Goal: Transaction & Acquisition: Purchase product/service

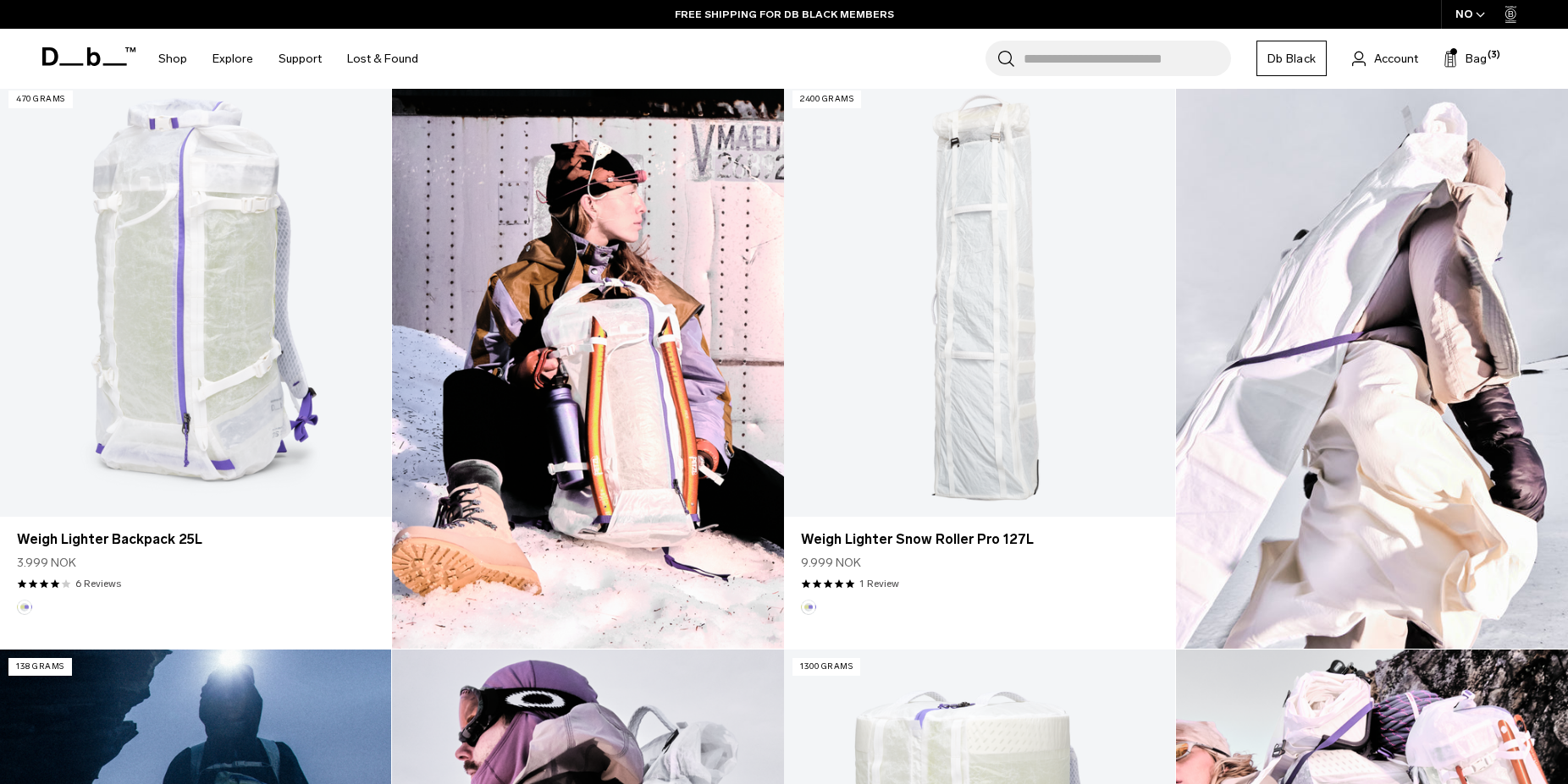
scroll to position [432, 0]
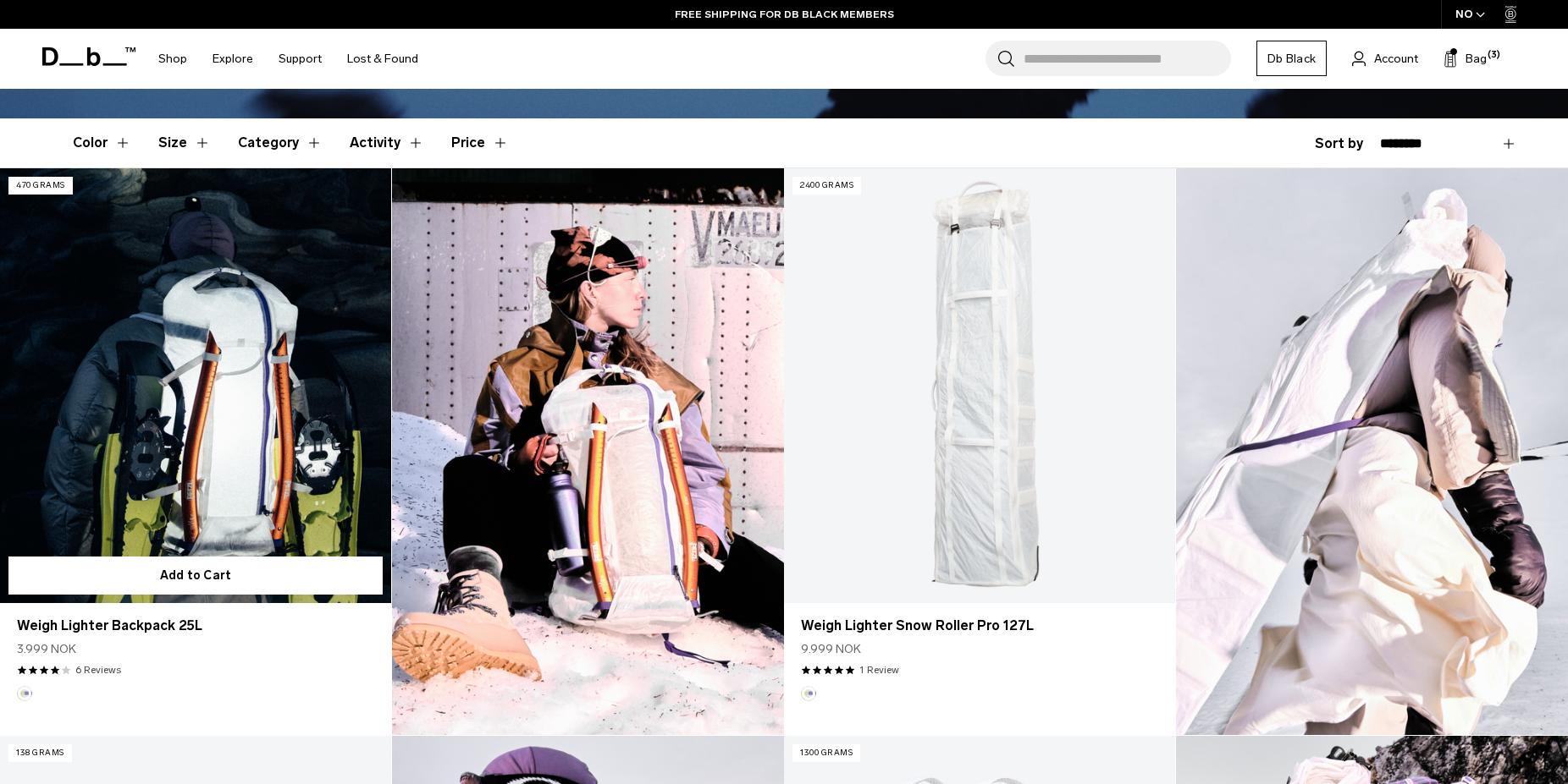
click at [206, 362] on link "Weigh Lighter Backpack 25L" at bounding box center [195, 385] width 391 height 434
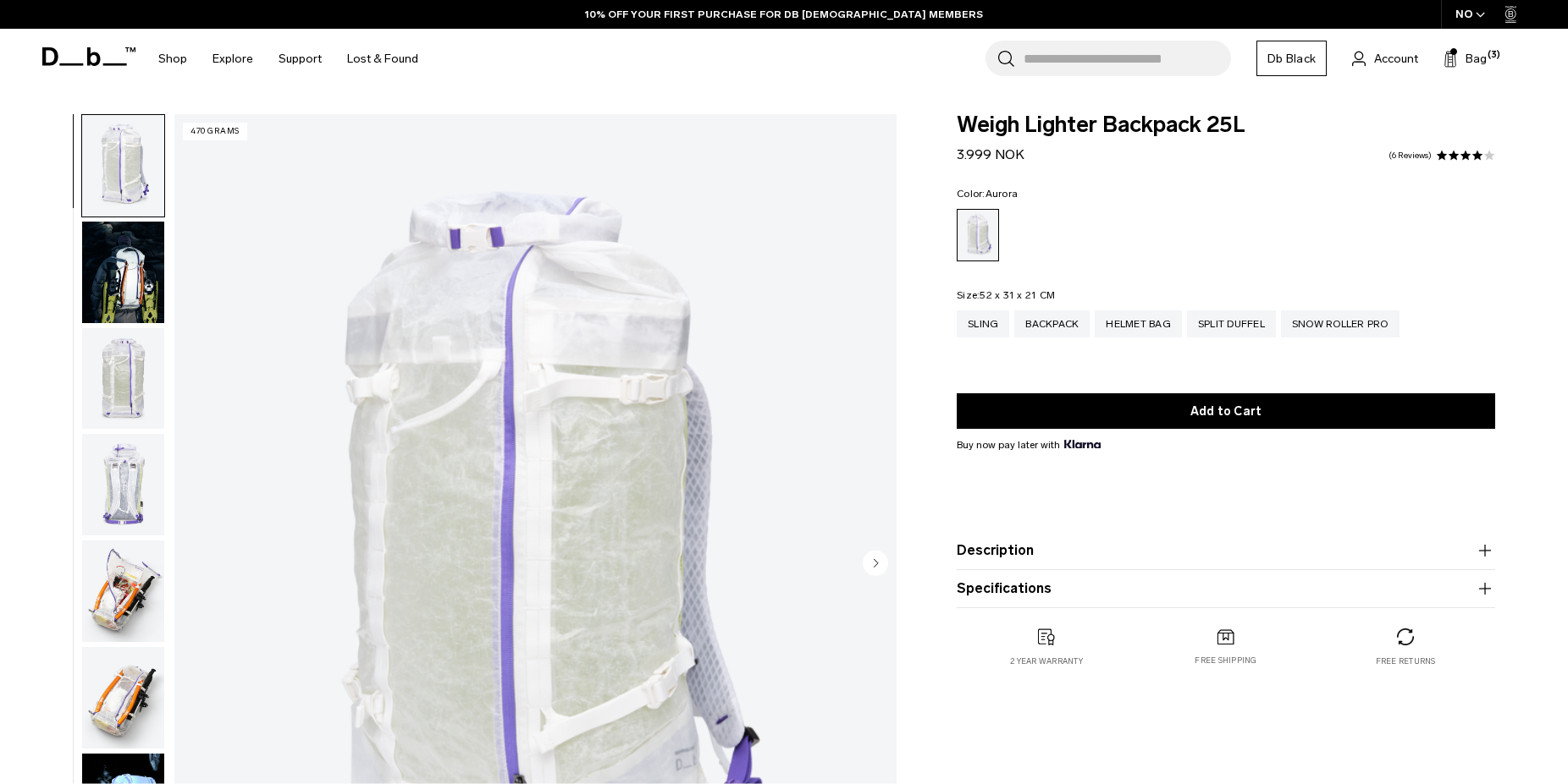
click at [119, 329] on img "button" at bounding box center [123, 379] width 82 height 102
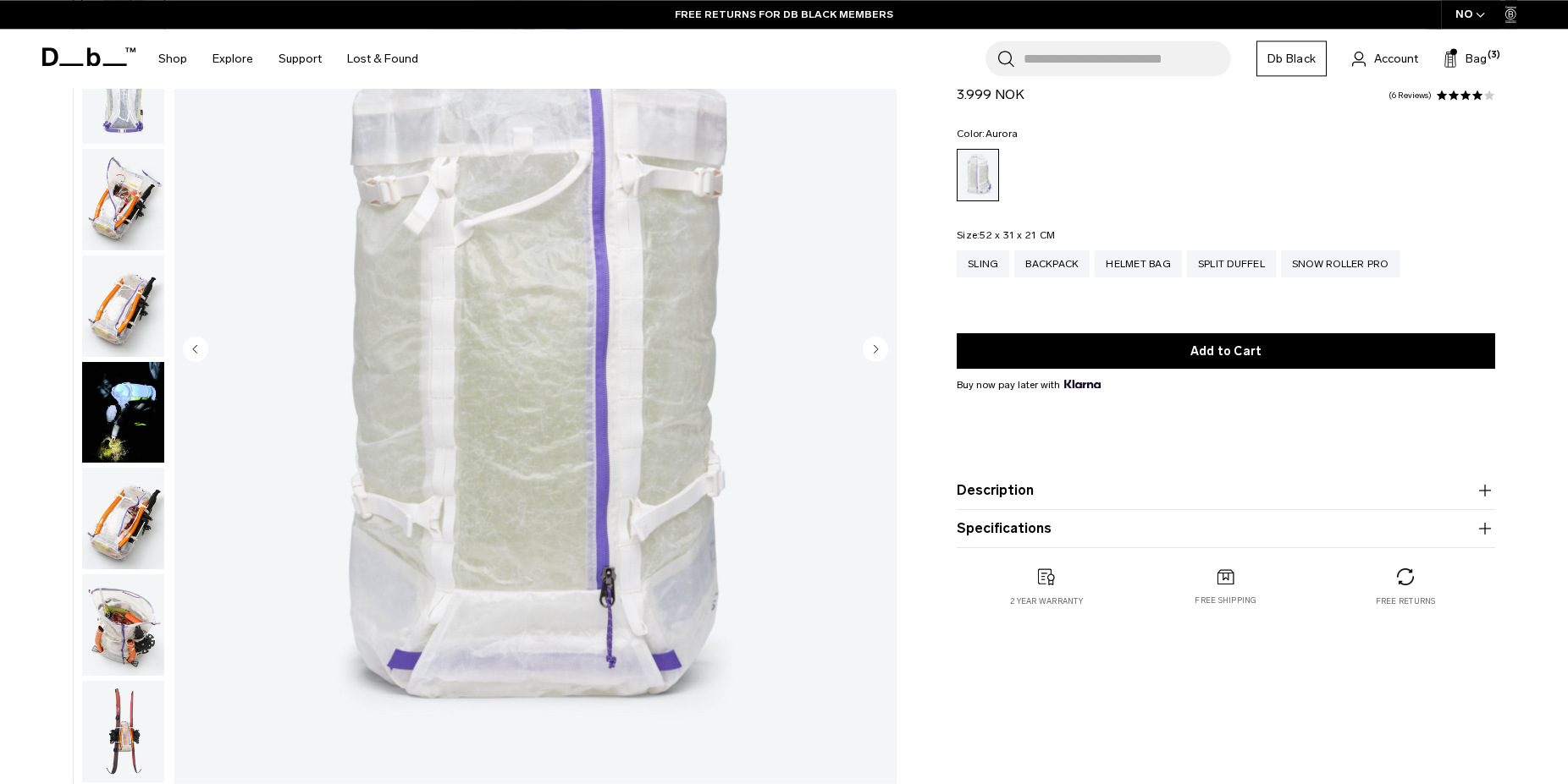
scroll to position [258, 0]
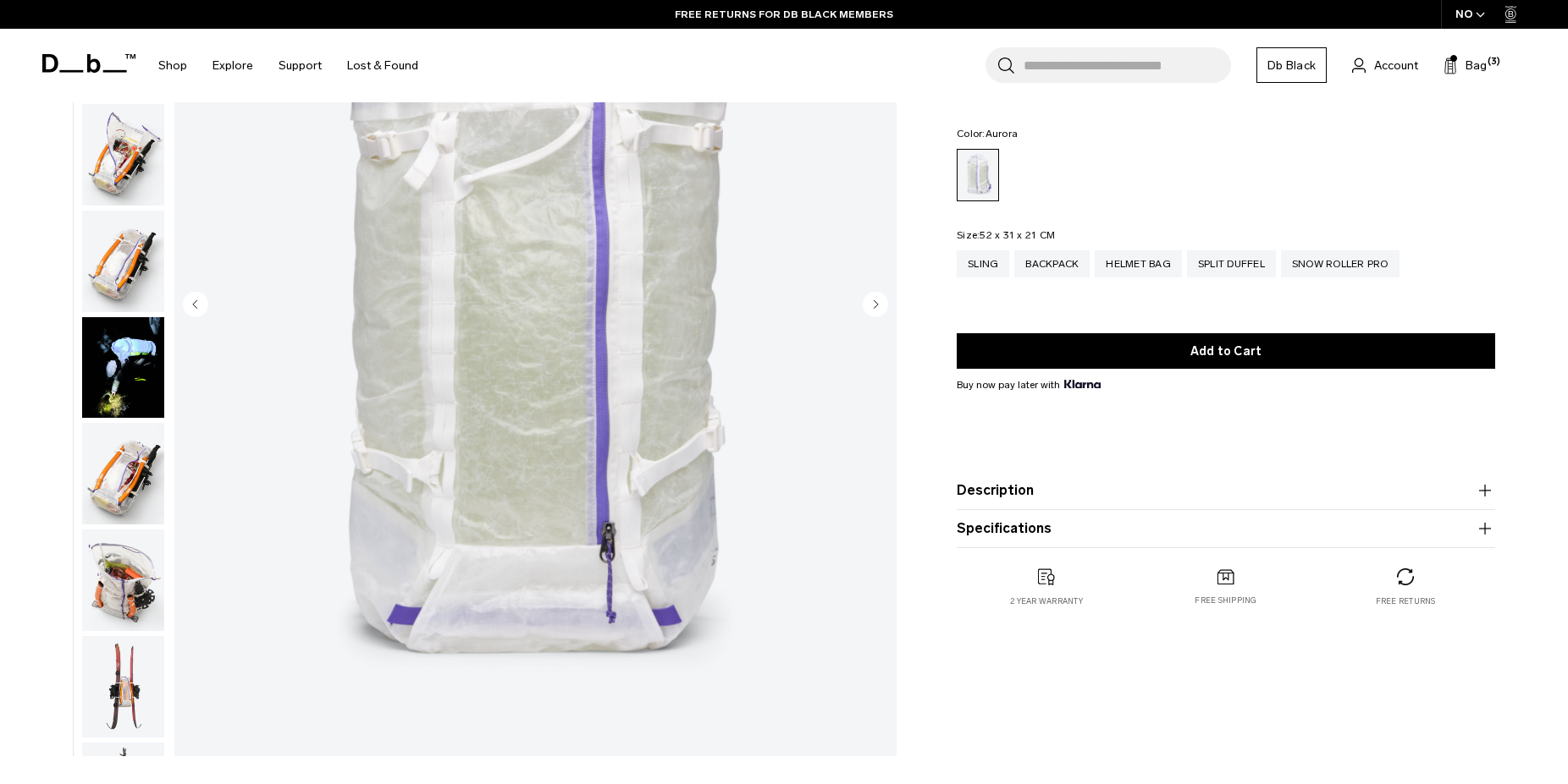
click at [109, 423] on img "button" at bounding box center [123, 473] width 82 height 102
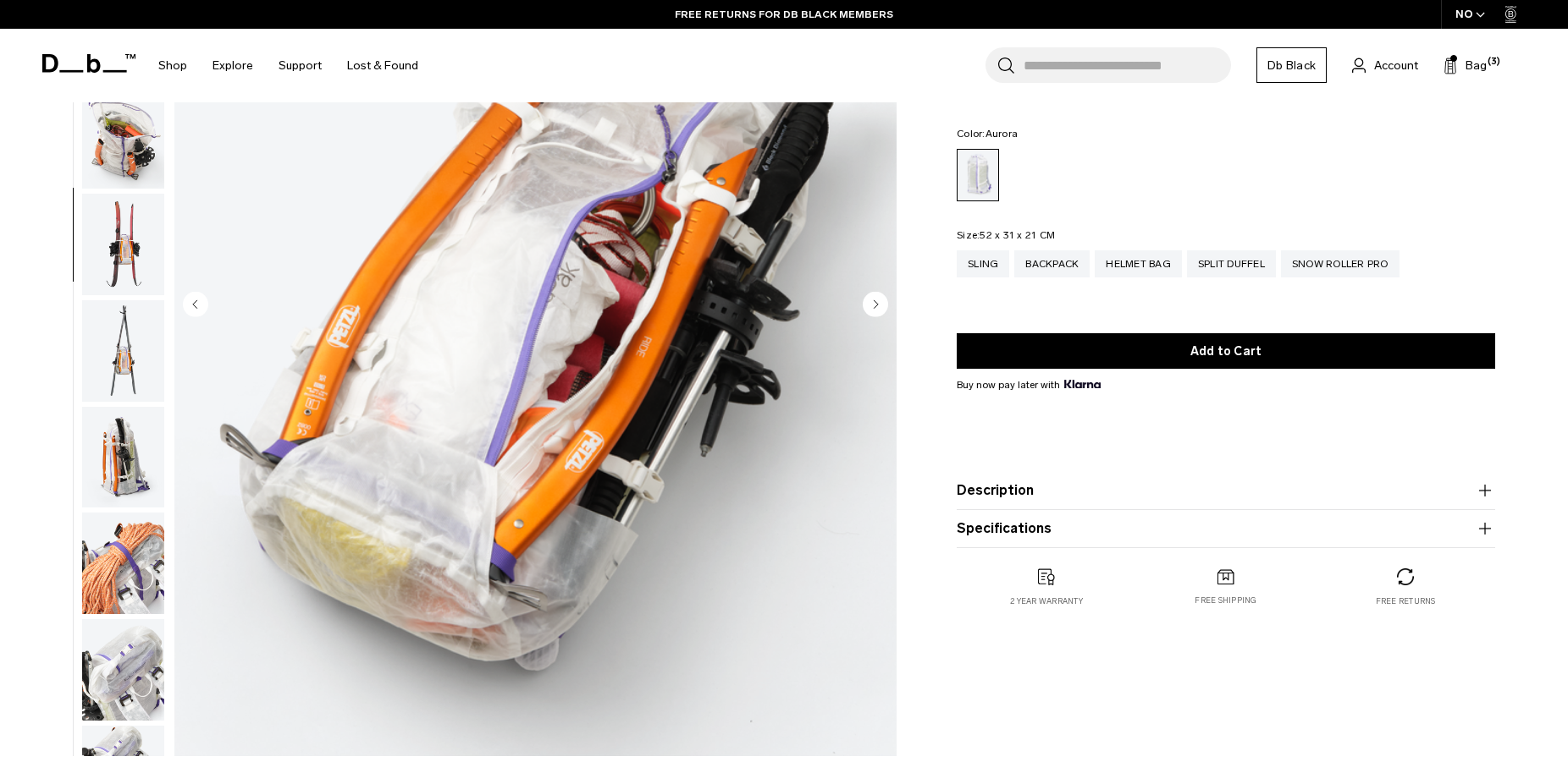
scroll to position [621, 0]
click at [127, 512] on img "button" at bounding box center [123, 562] width 82 height 102
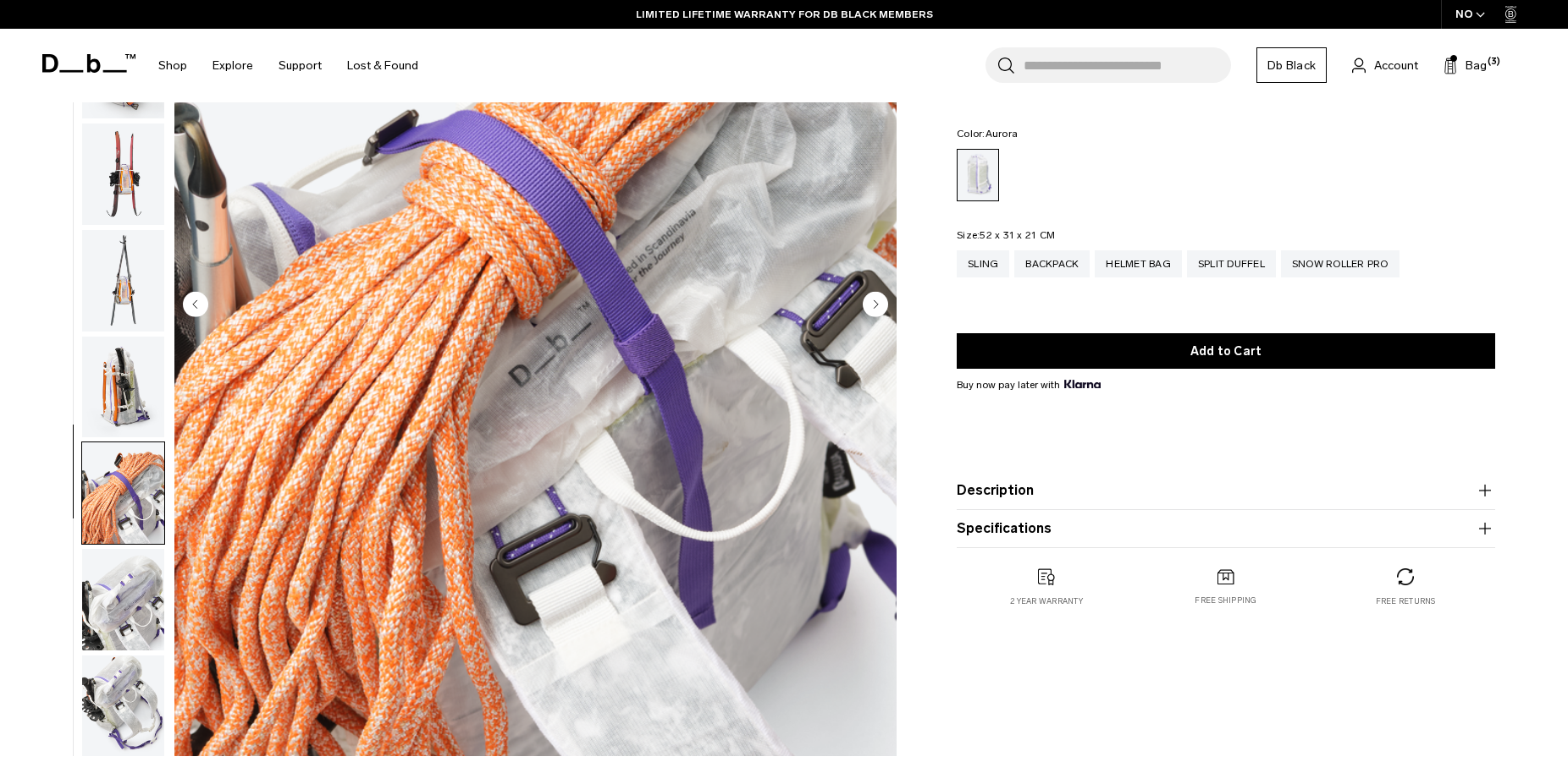
scroll to position [691, 0]
click at [96, 549] on img "button" at bounding box center [123, 599] width 82 height 102
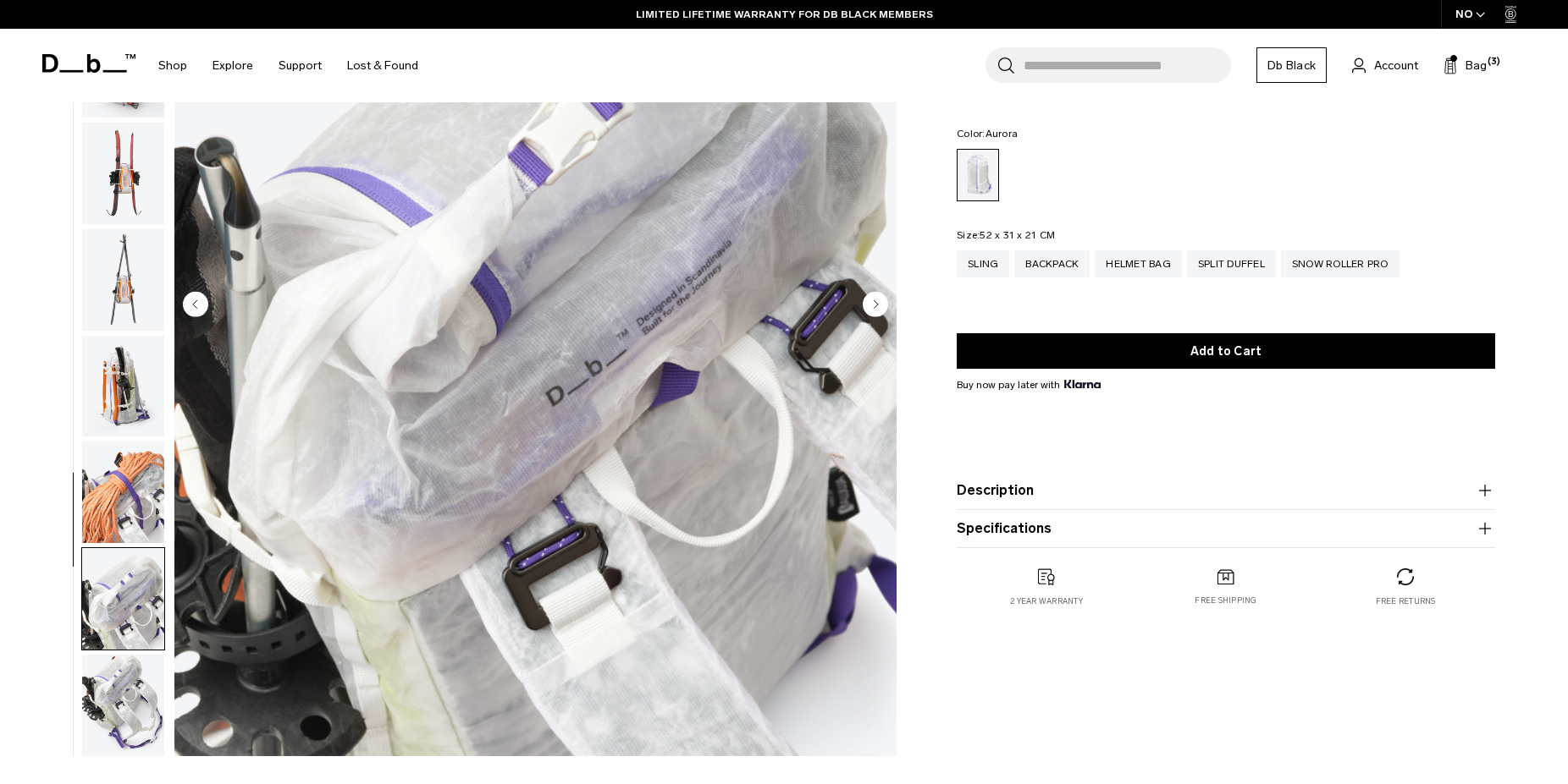
click at [114, 655] on img "button" at bounding box center [123, 706] width 82 height 102
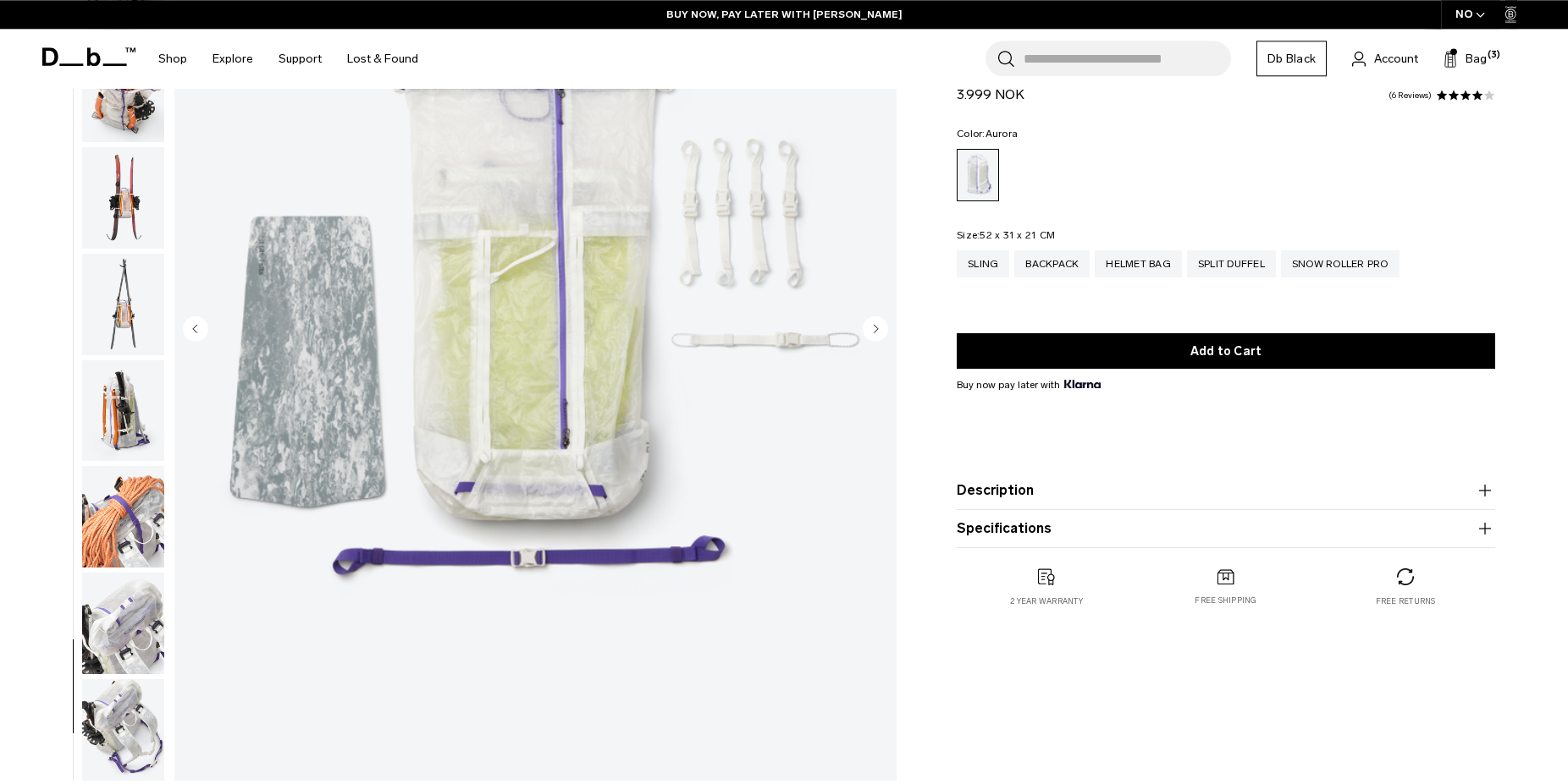
scroll to position [258, 0]
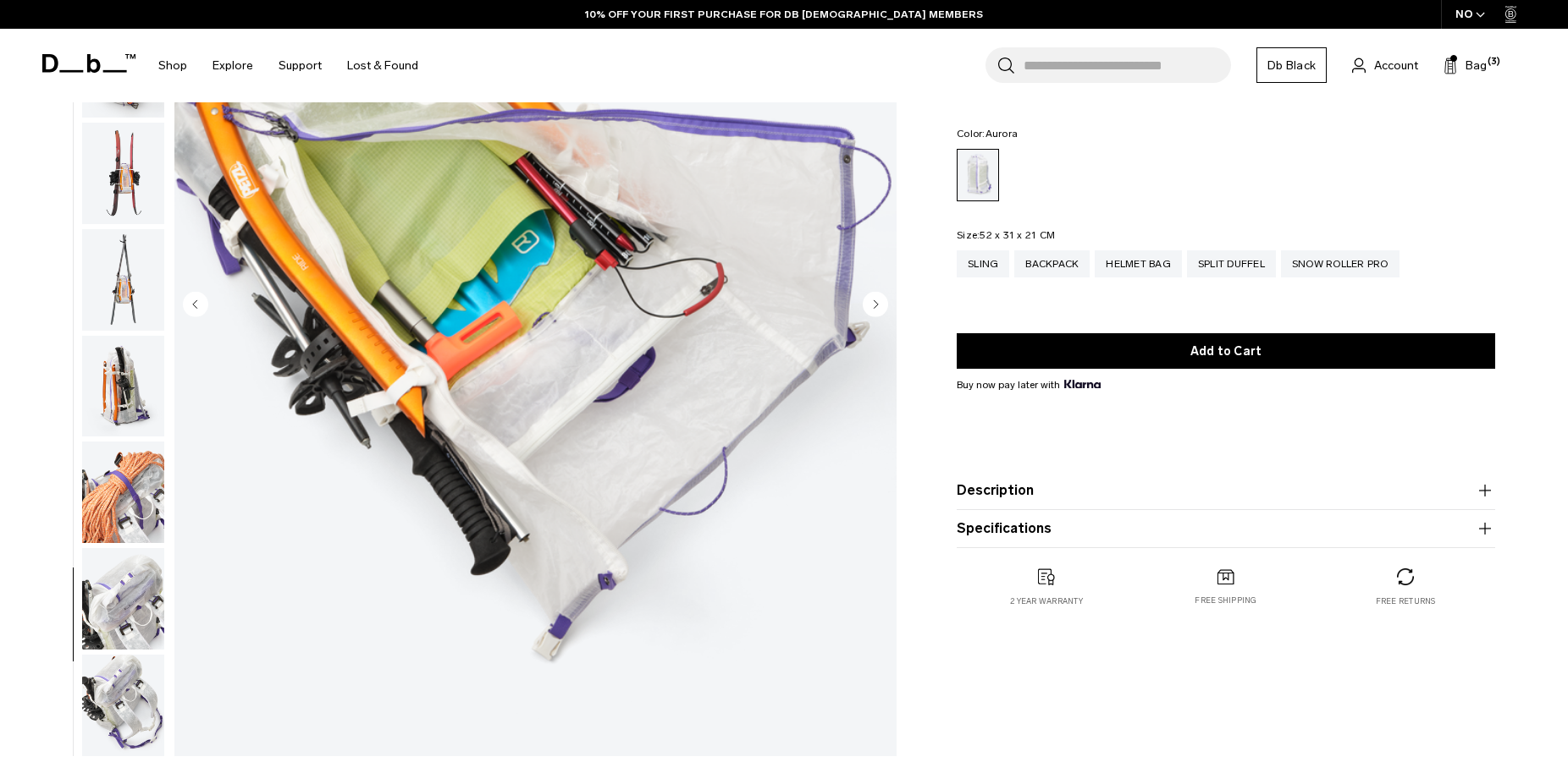
scroll to position [209, 0]
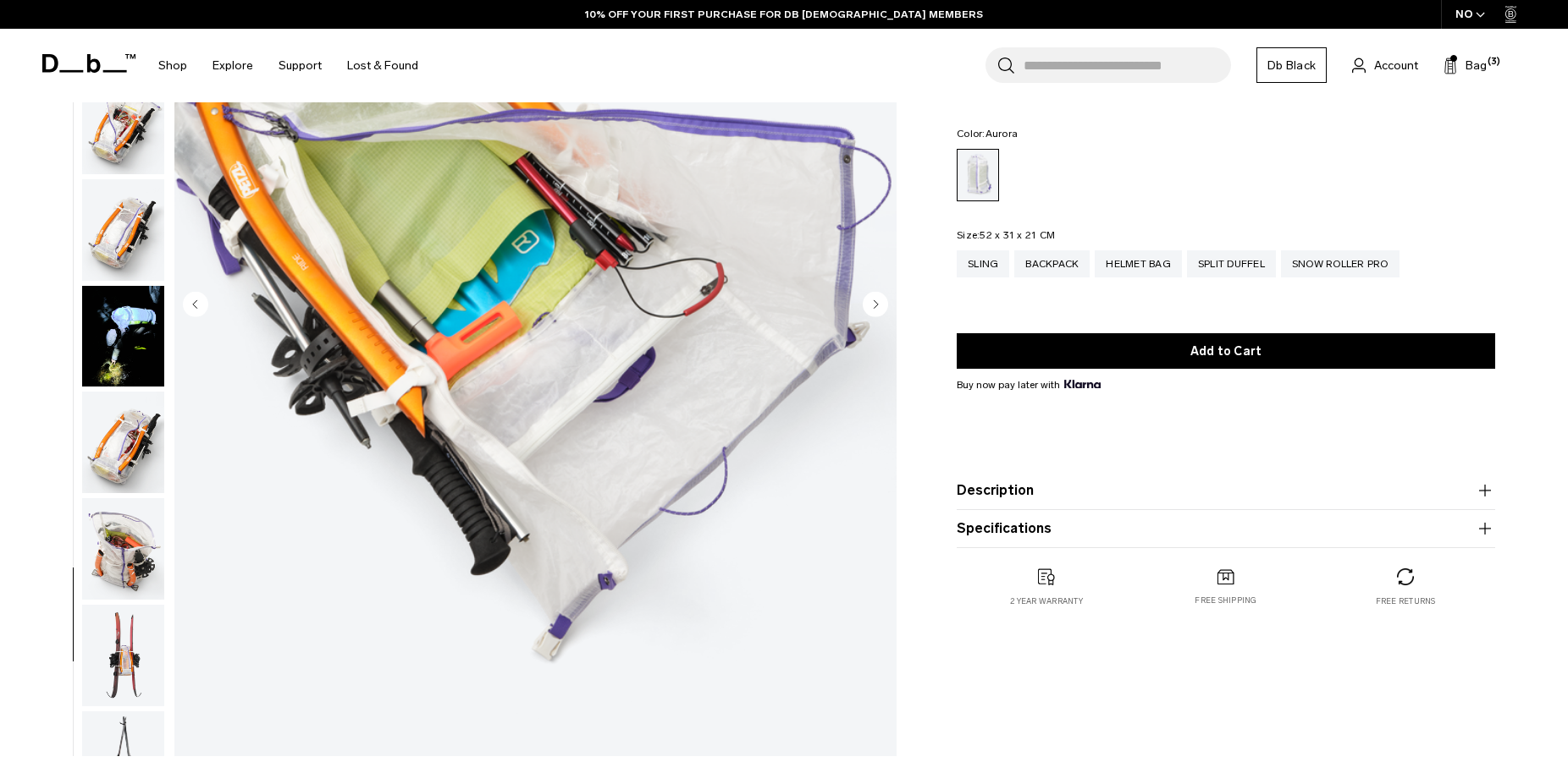
click at [102, 392] on img "button" at bounding box center [123, 442] width 82 height 102
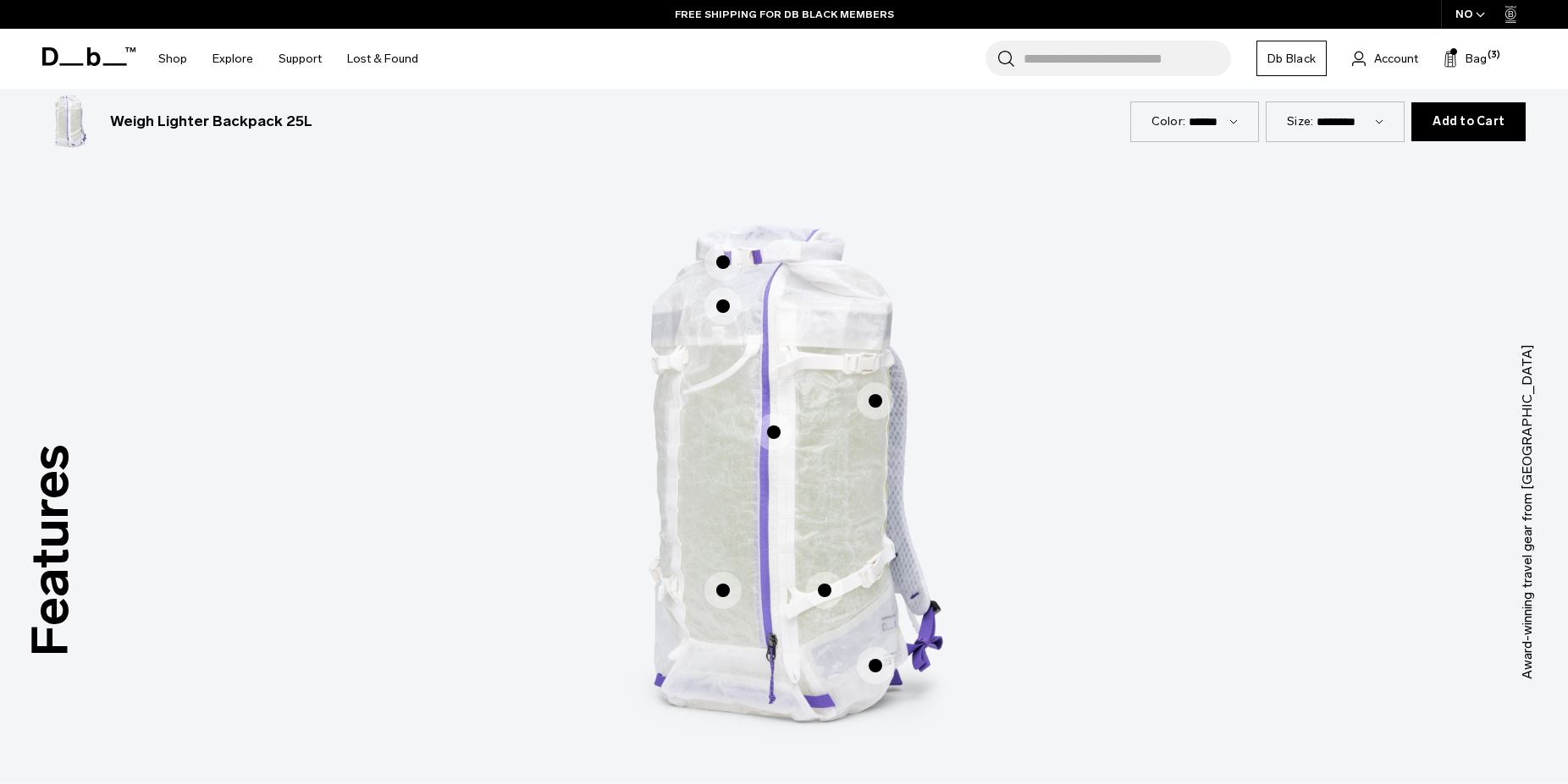
scroll to position [1122, 0]
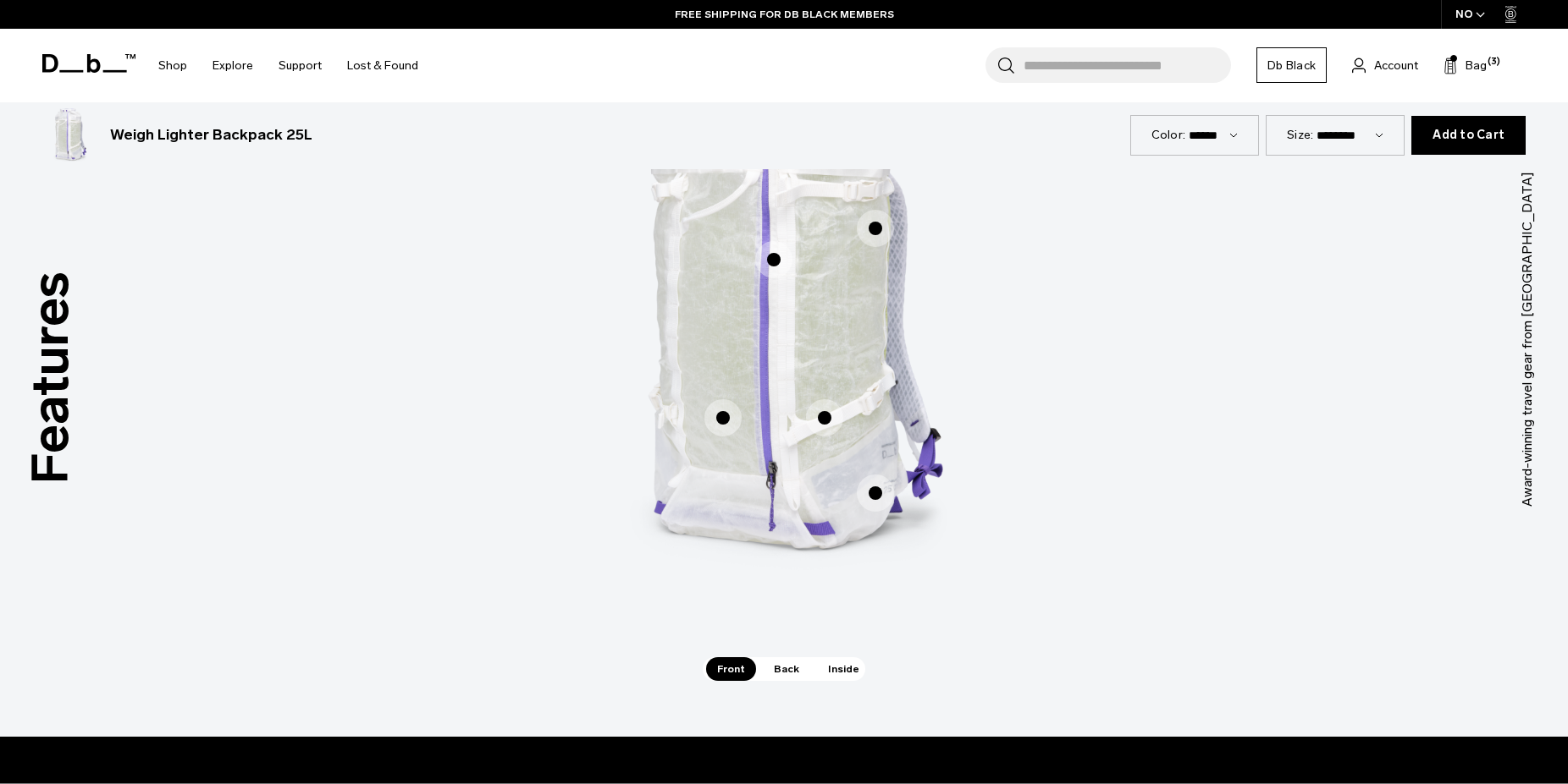
click at [779, 661] on span "Back" at bounding box center [787, 670] width 48 height 24
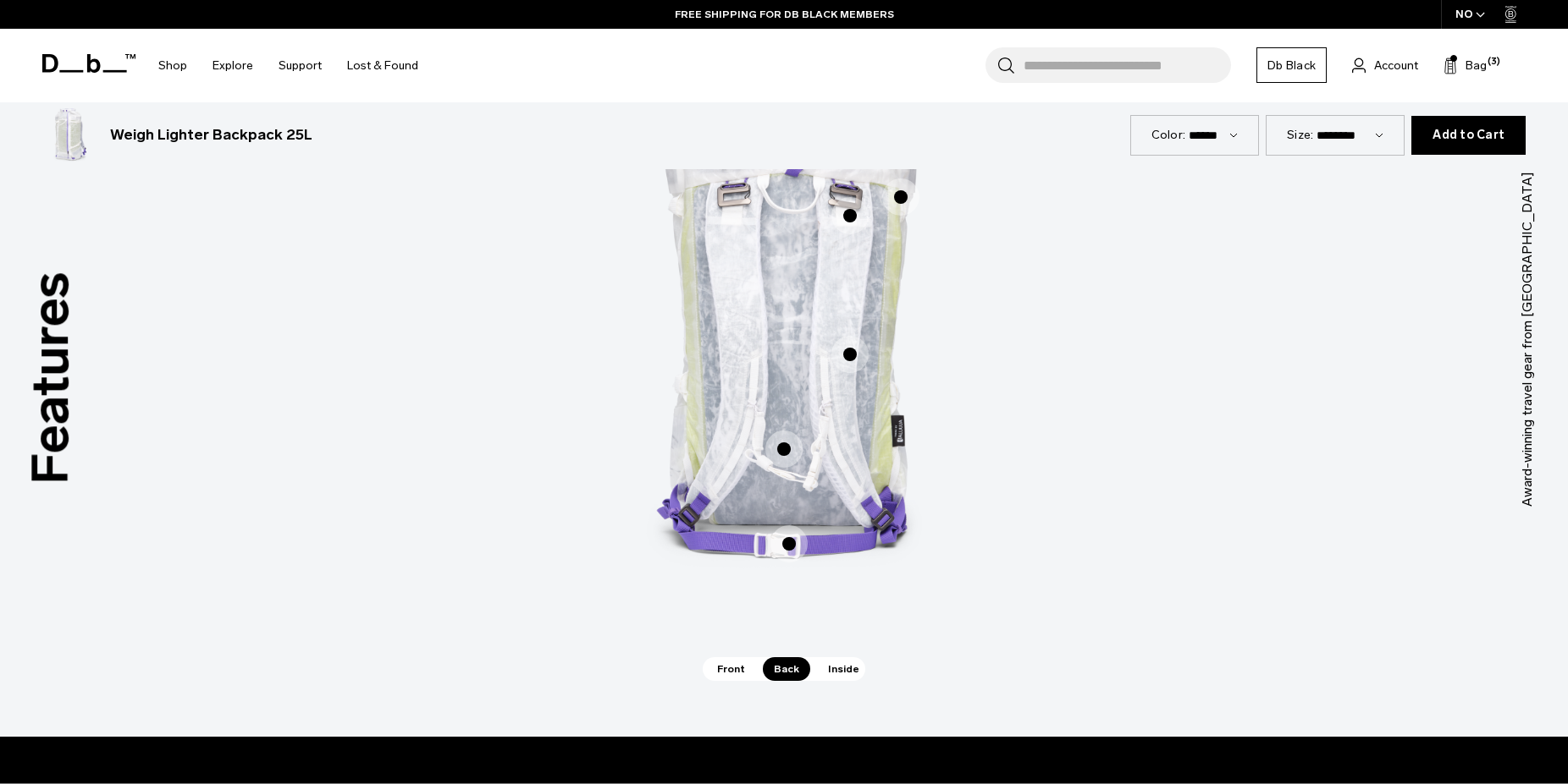
click at [841, 662] on span "Inside" at bounding box center [843, 670] width 53 height 24
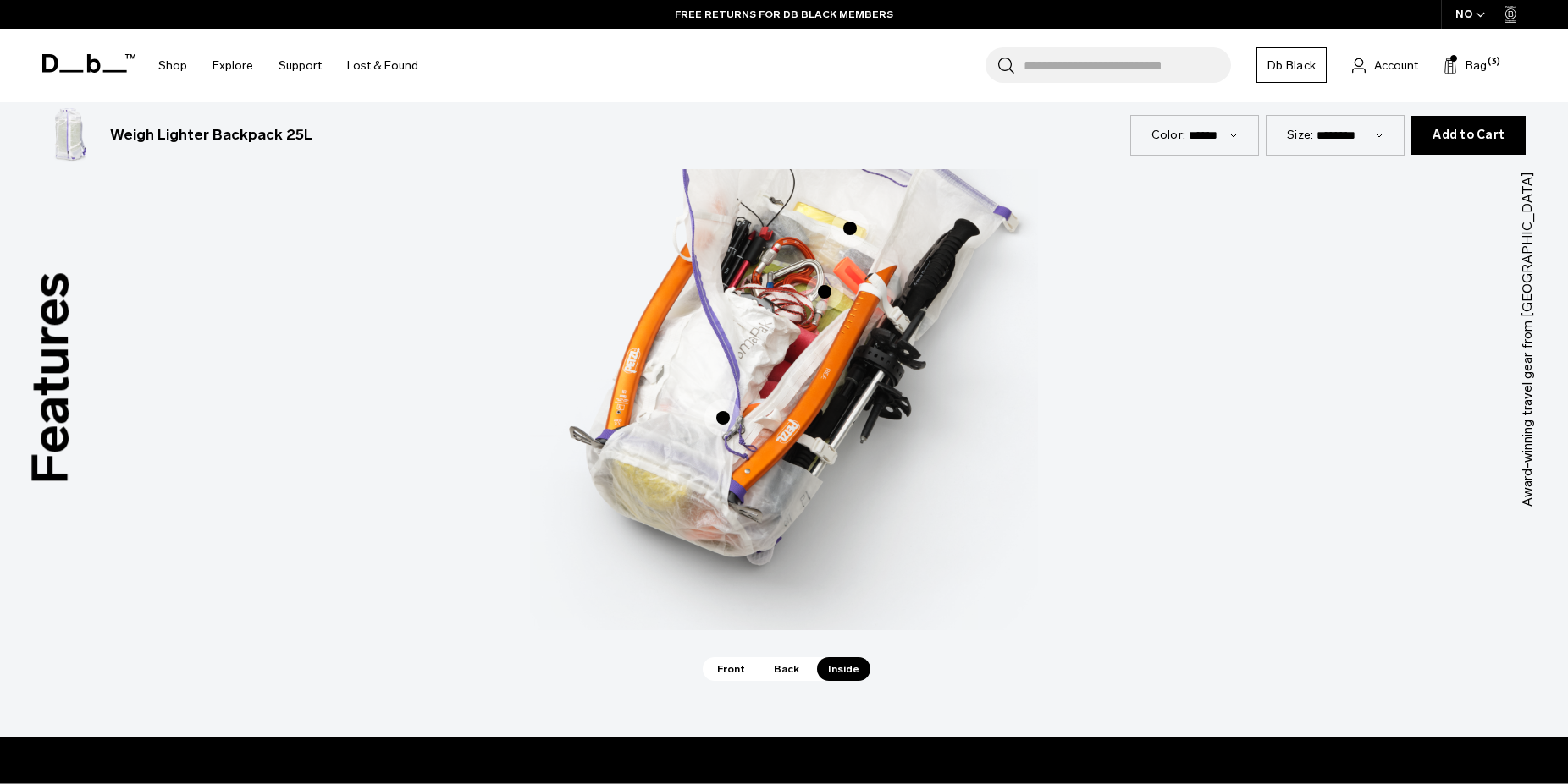
click at [791, 665] on span "Back" at bounding box center [787, 670] width 48 height 24
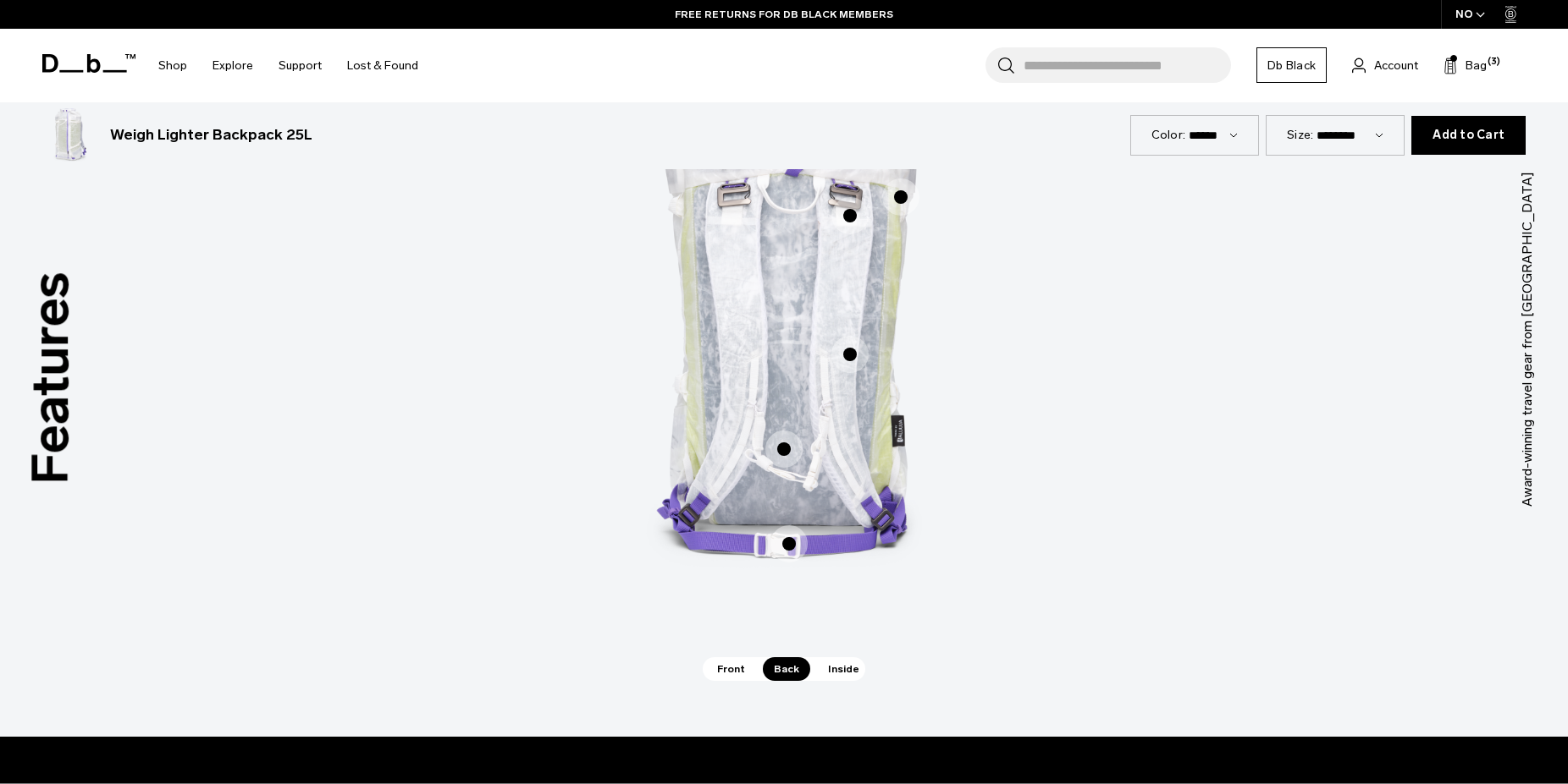
click at [730, 672] on span "Front" at bounding box center [731, 670] width 50 height 24
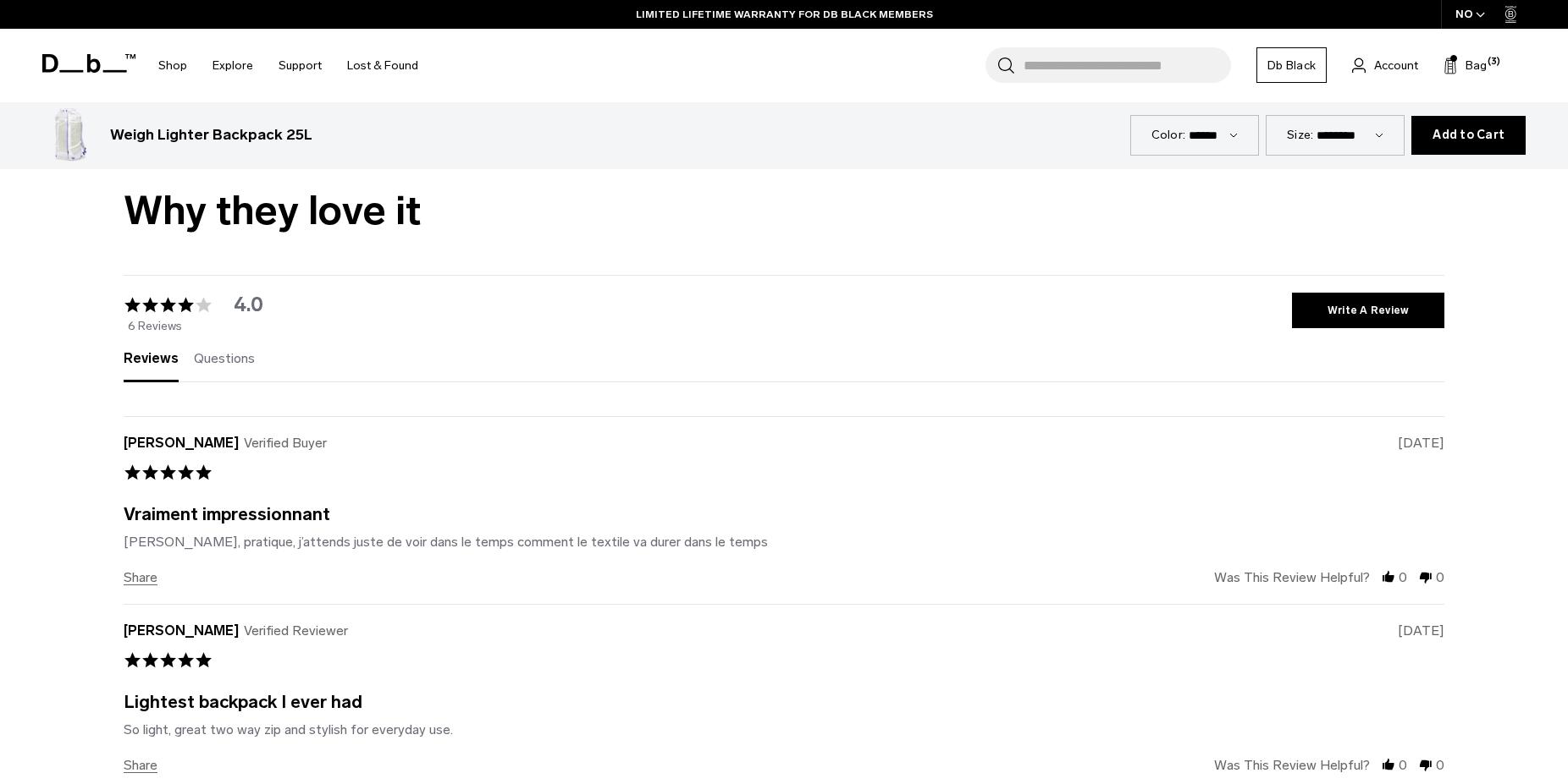
scroll to position [3539, 0]
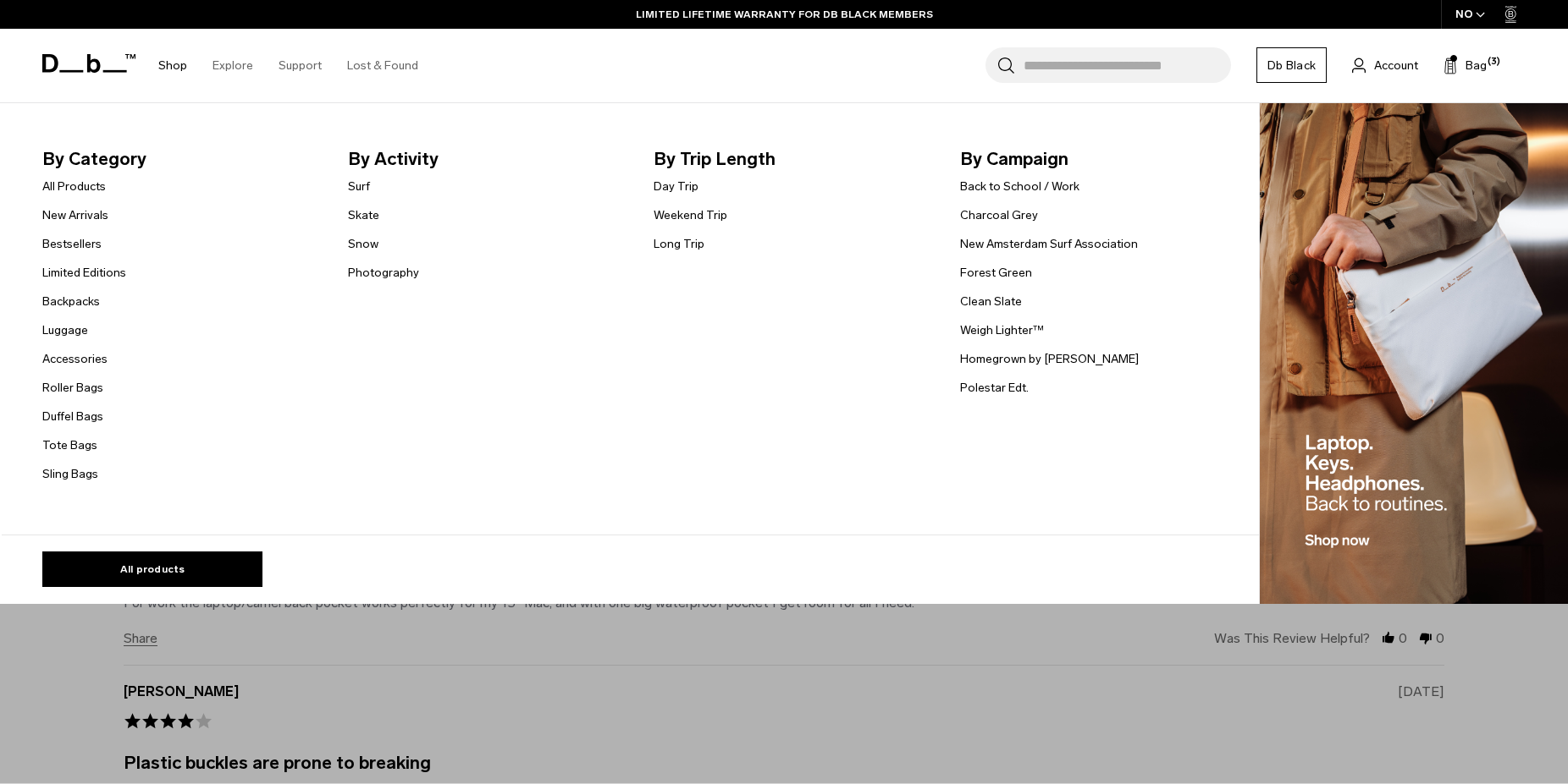
click at [161, 67] on link "Shop" at bounding box center [172, 66] width 29 height 60
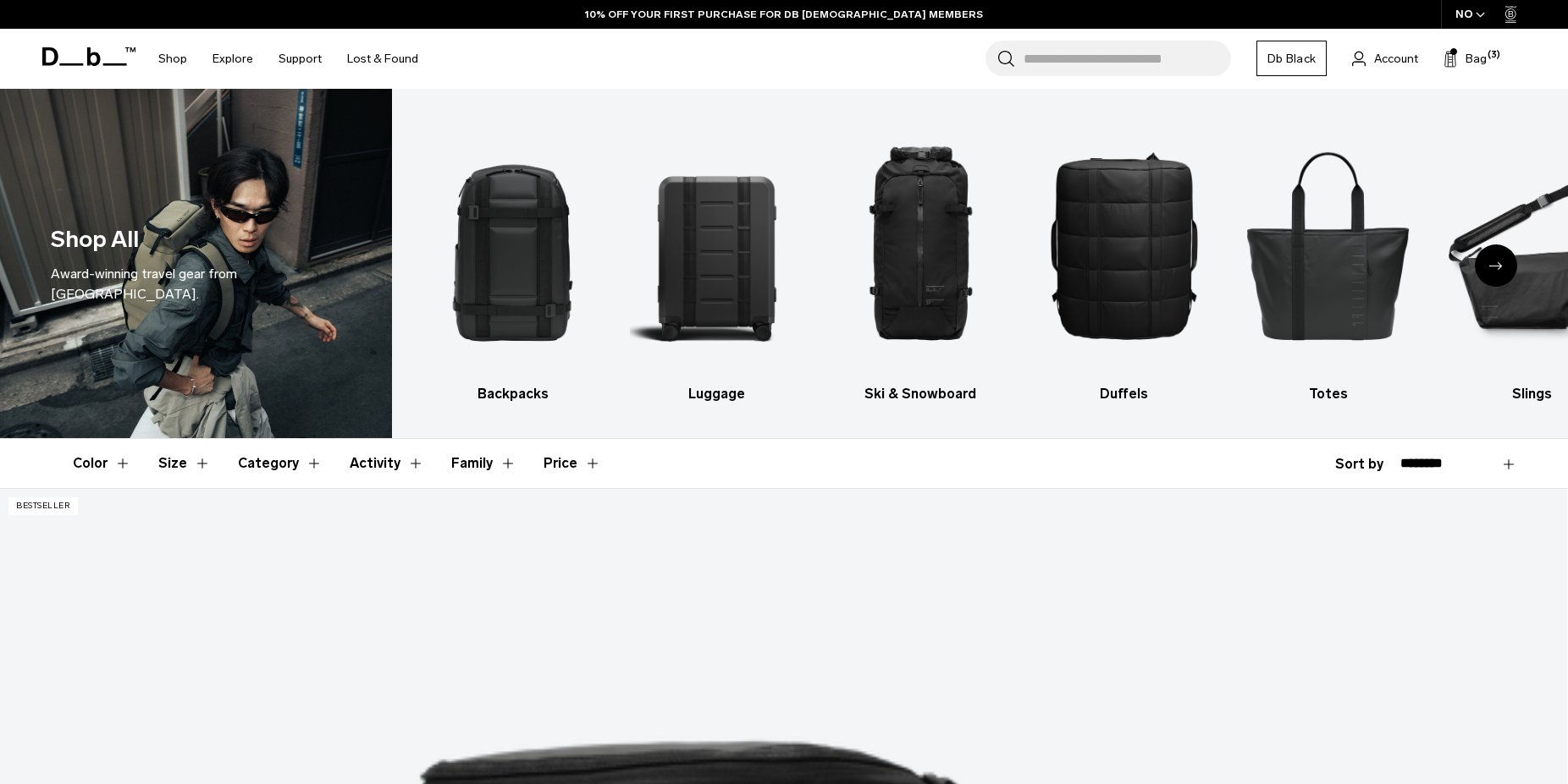
click at [1473, 11] on div "NO" at bounding box center [1470, 15] width 59 height 29
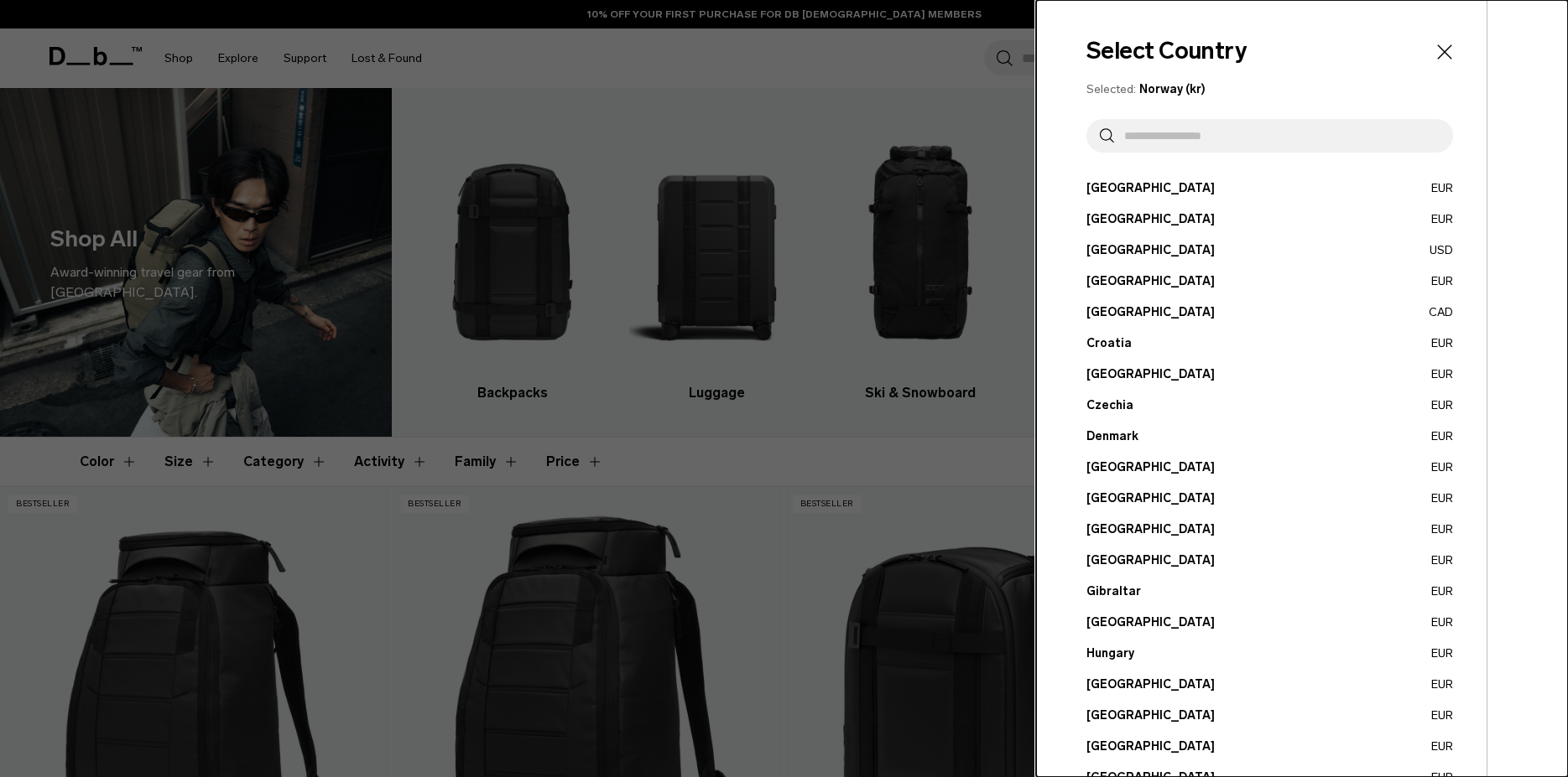
click at [1096, 185] on button "Austria EUR" at bounding box center [1269, 188] width 366 height 18
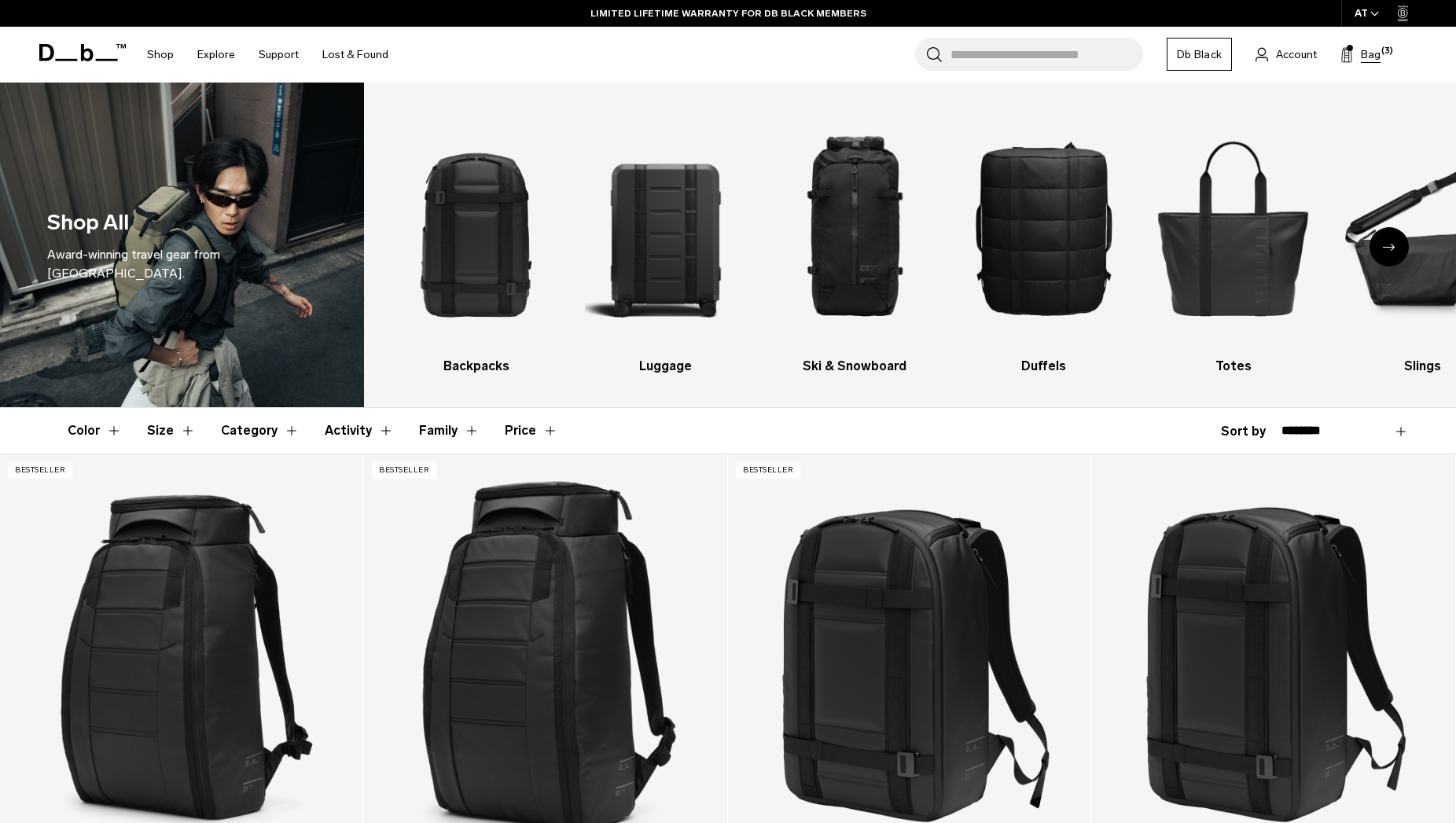
click at [1383, 54] on span "(3)" at bounding box center [1387, 52] width 12 height 13
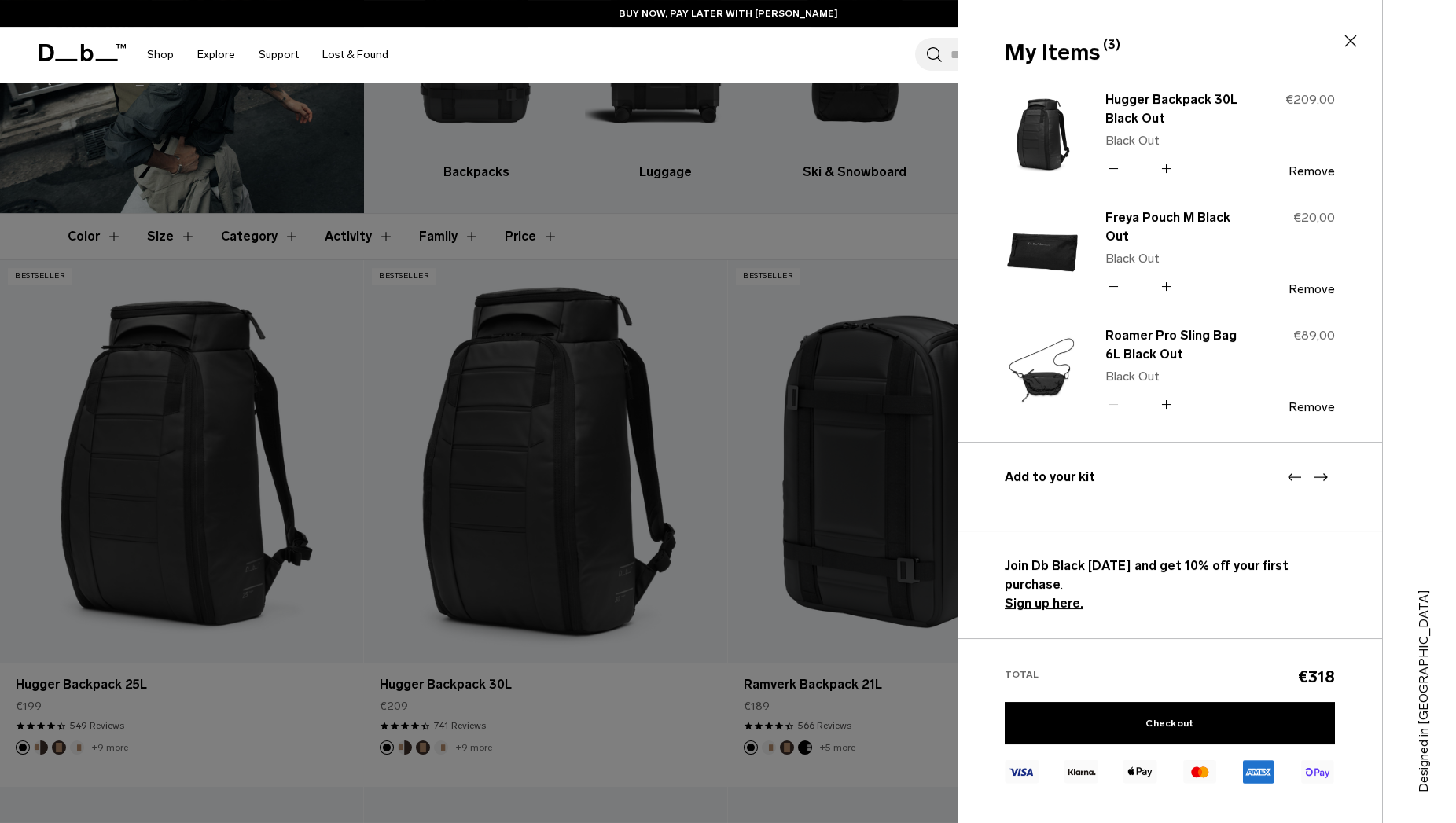
scroll to position [321, 0]
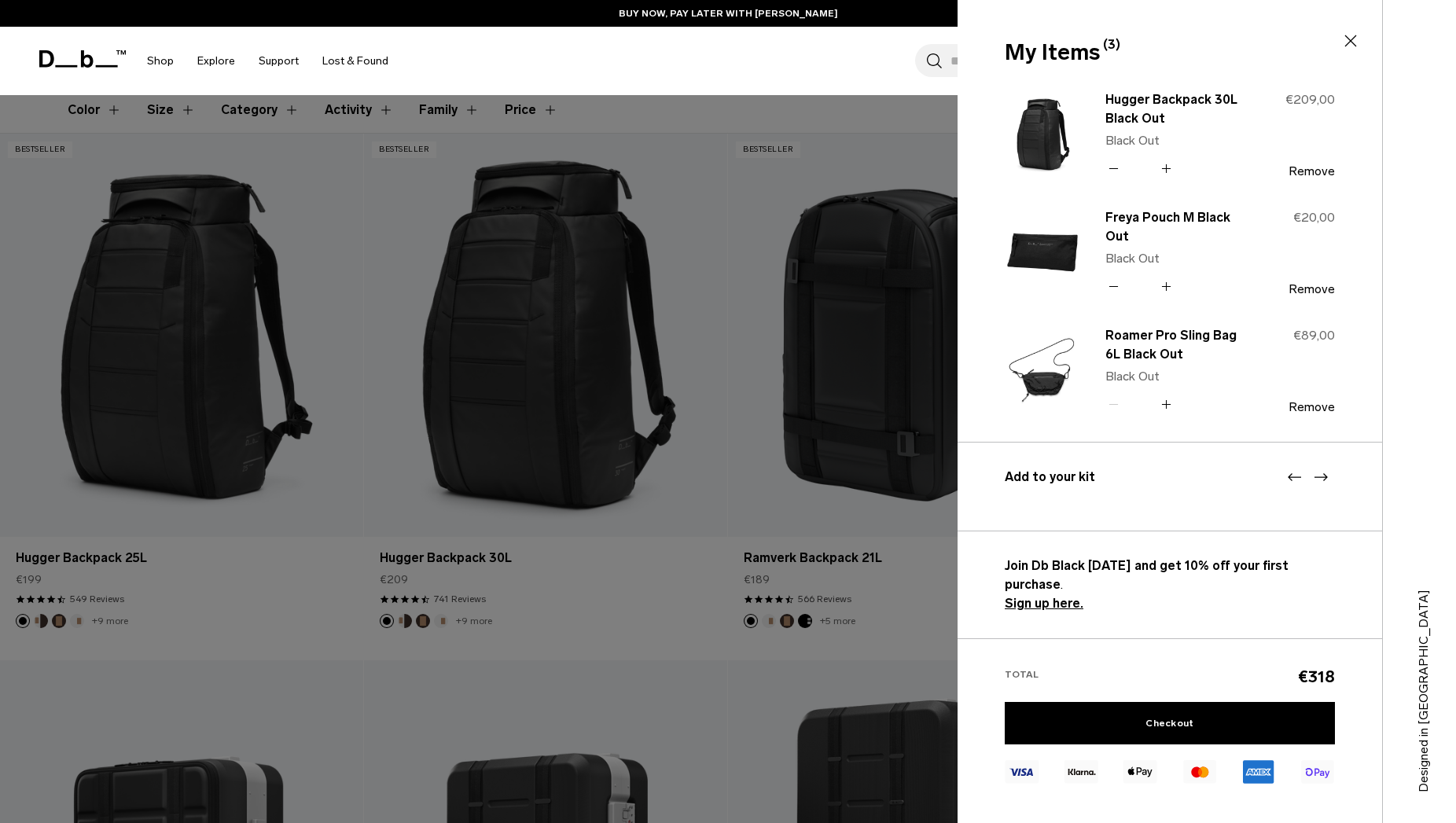
click at [795, 657] on div at bounding box center [728, 412] width 1456 height 823
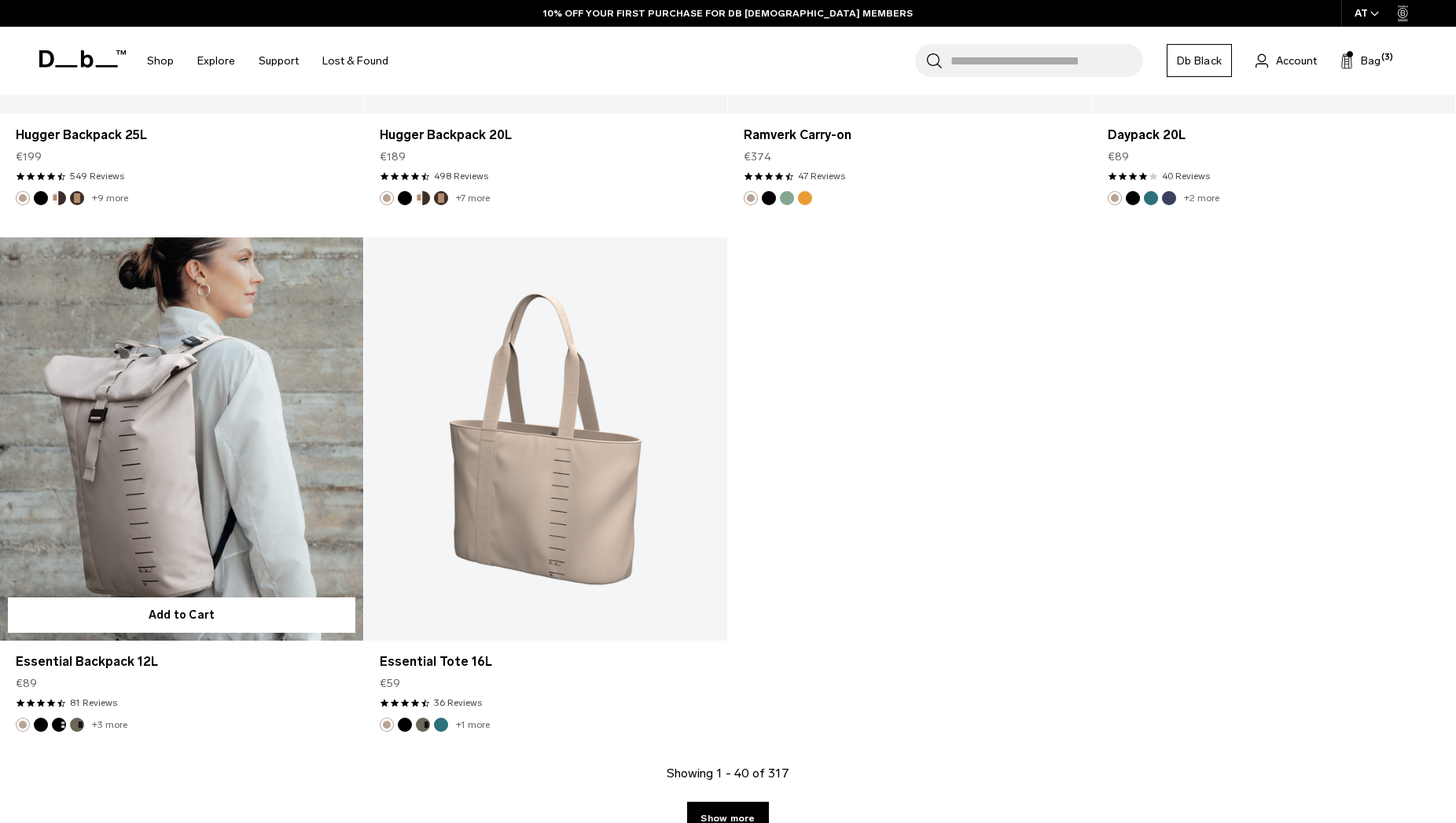
scroll to position [6257, 0]
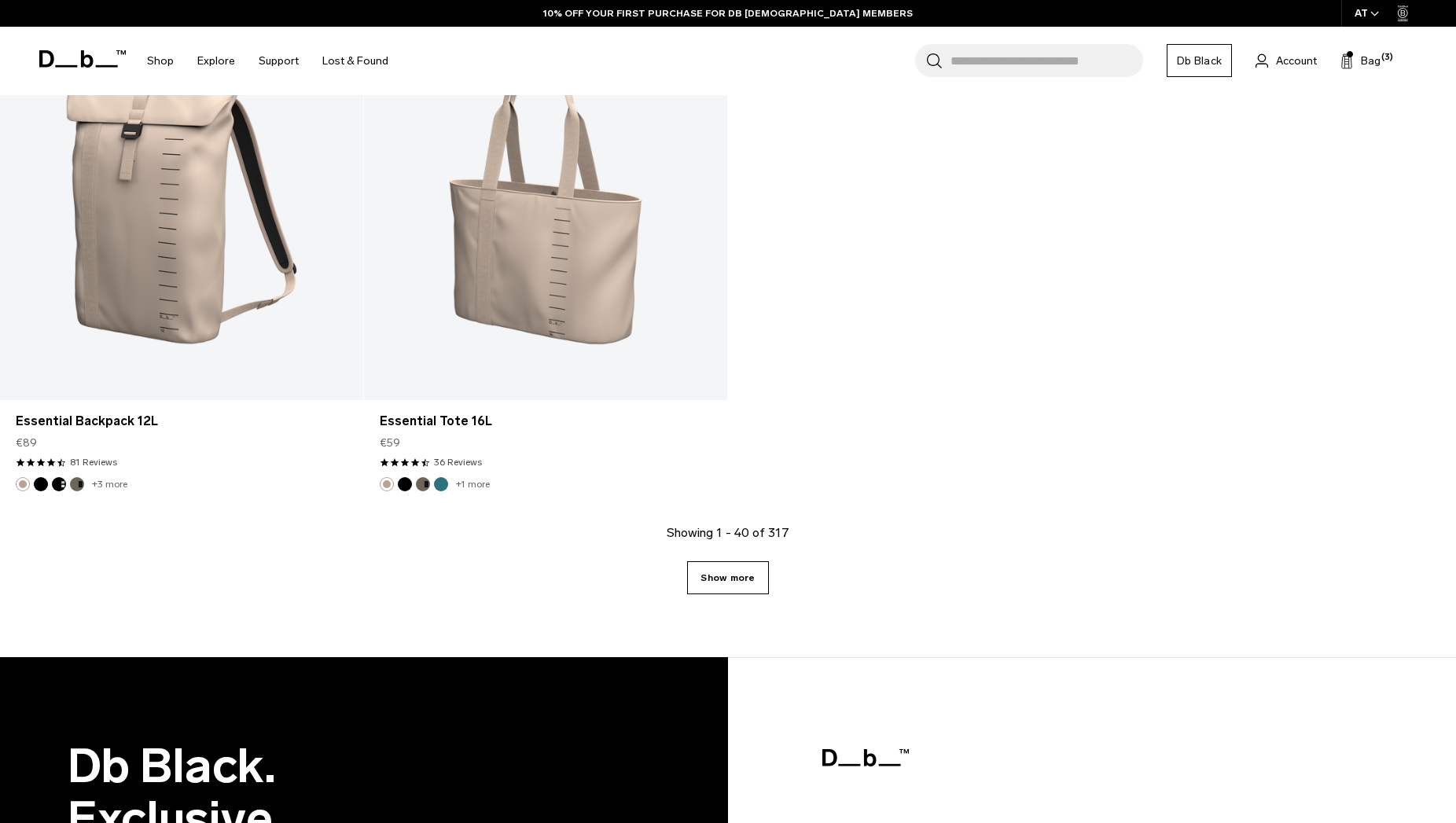
click at [720, 566] on link "Show more" at bounding box center [728, 578] width 81 height 33
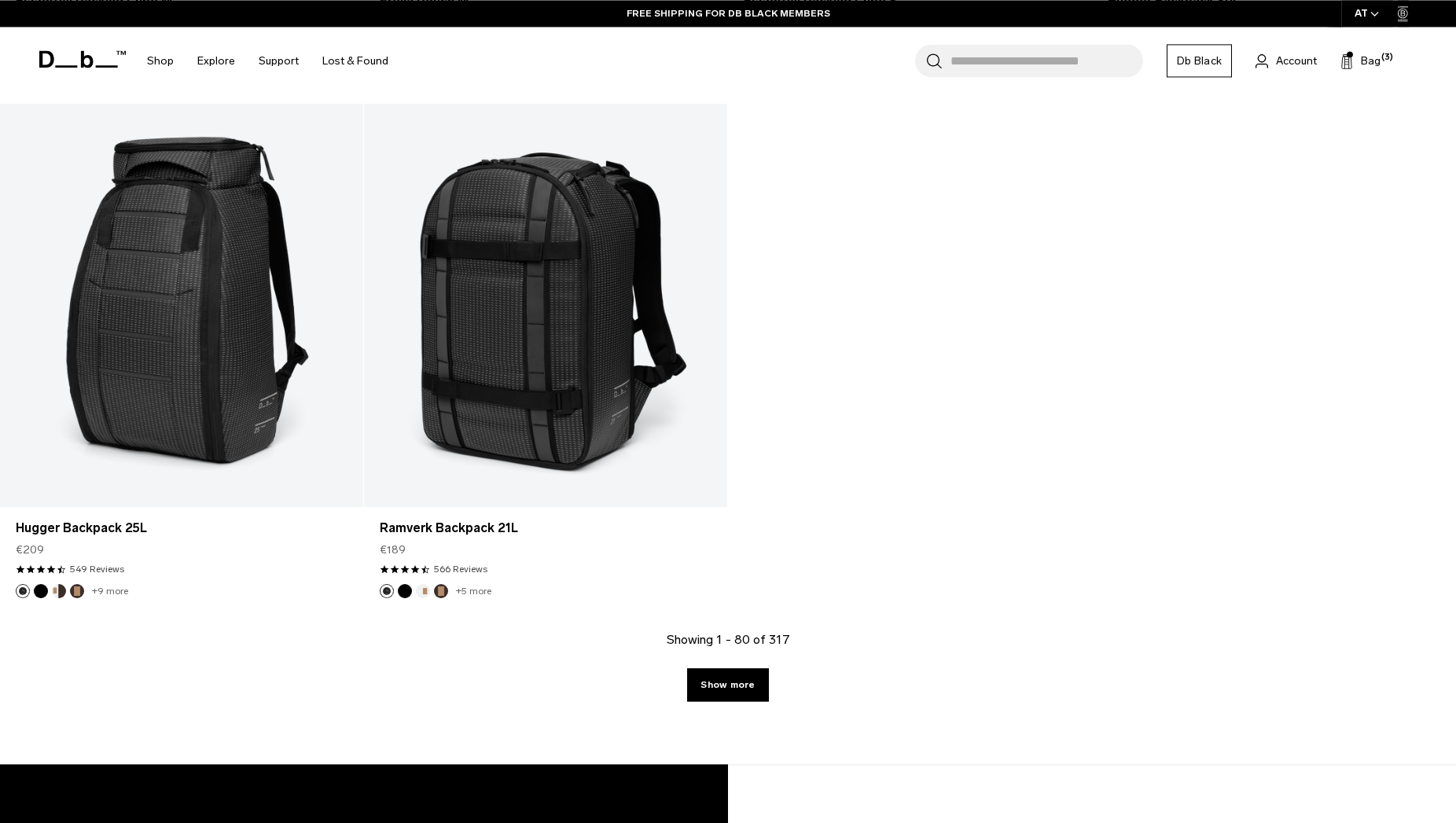
scroll to position [11559, 0]
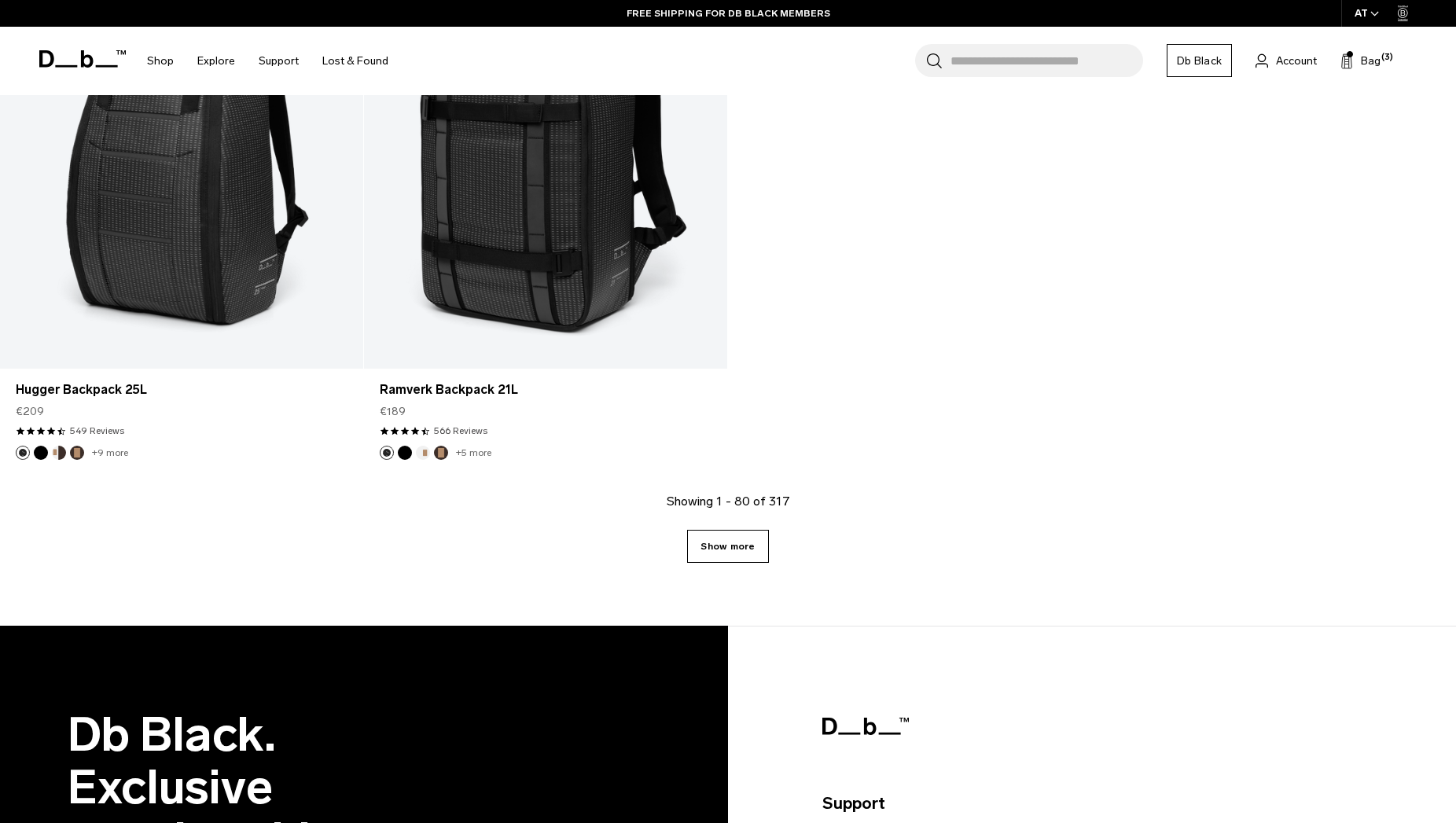
click at [705, 542] on link "Show more" at bounding box center [728, 546] width 81 height 33
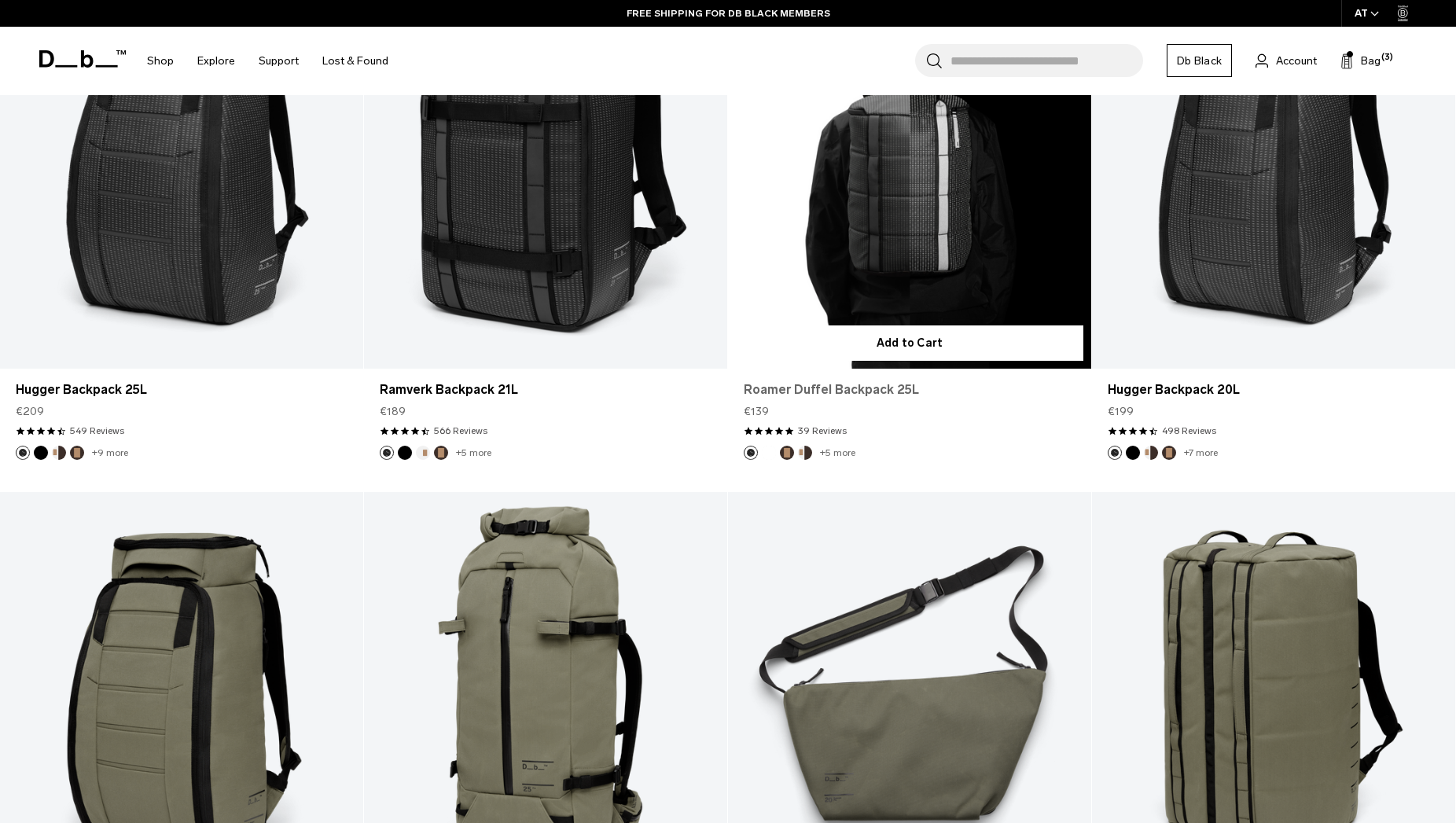
scroll to position [10917, 0]
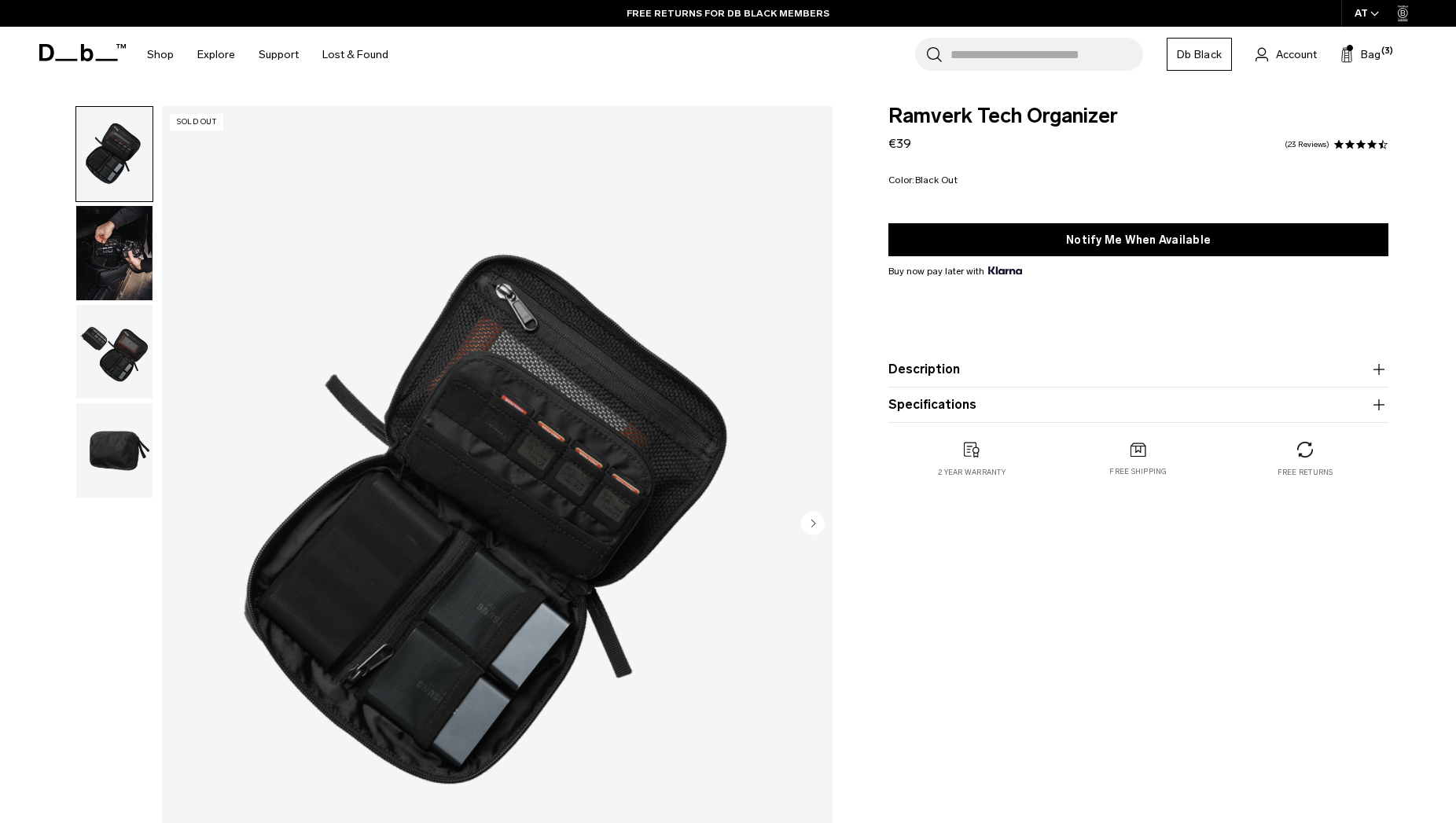
click at [103, 254] on img "button" at bounding box center [114, 253] width 76 height 94
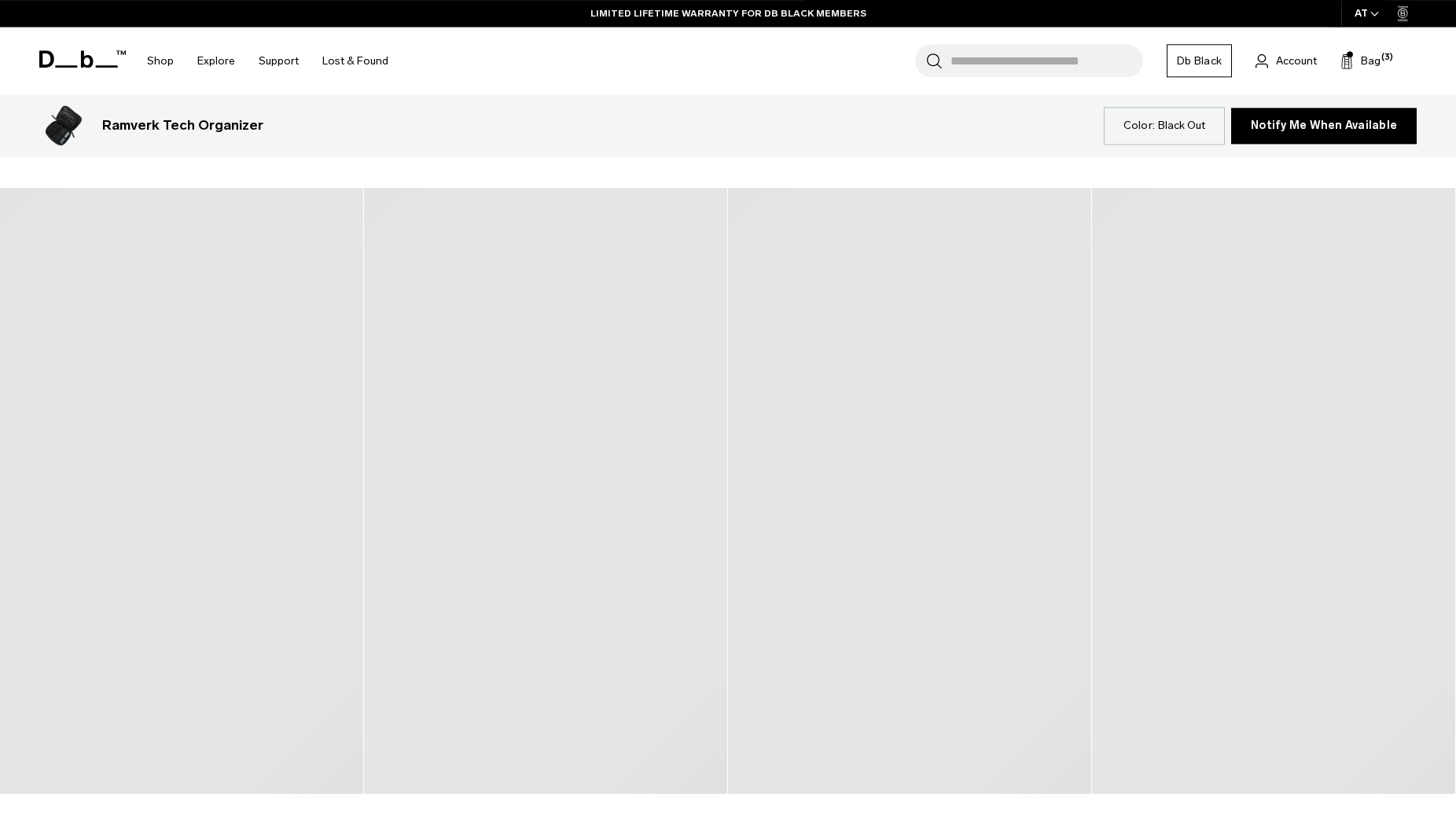
scroll to position [2406, 0]
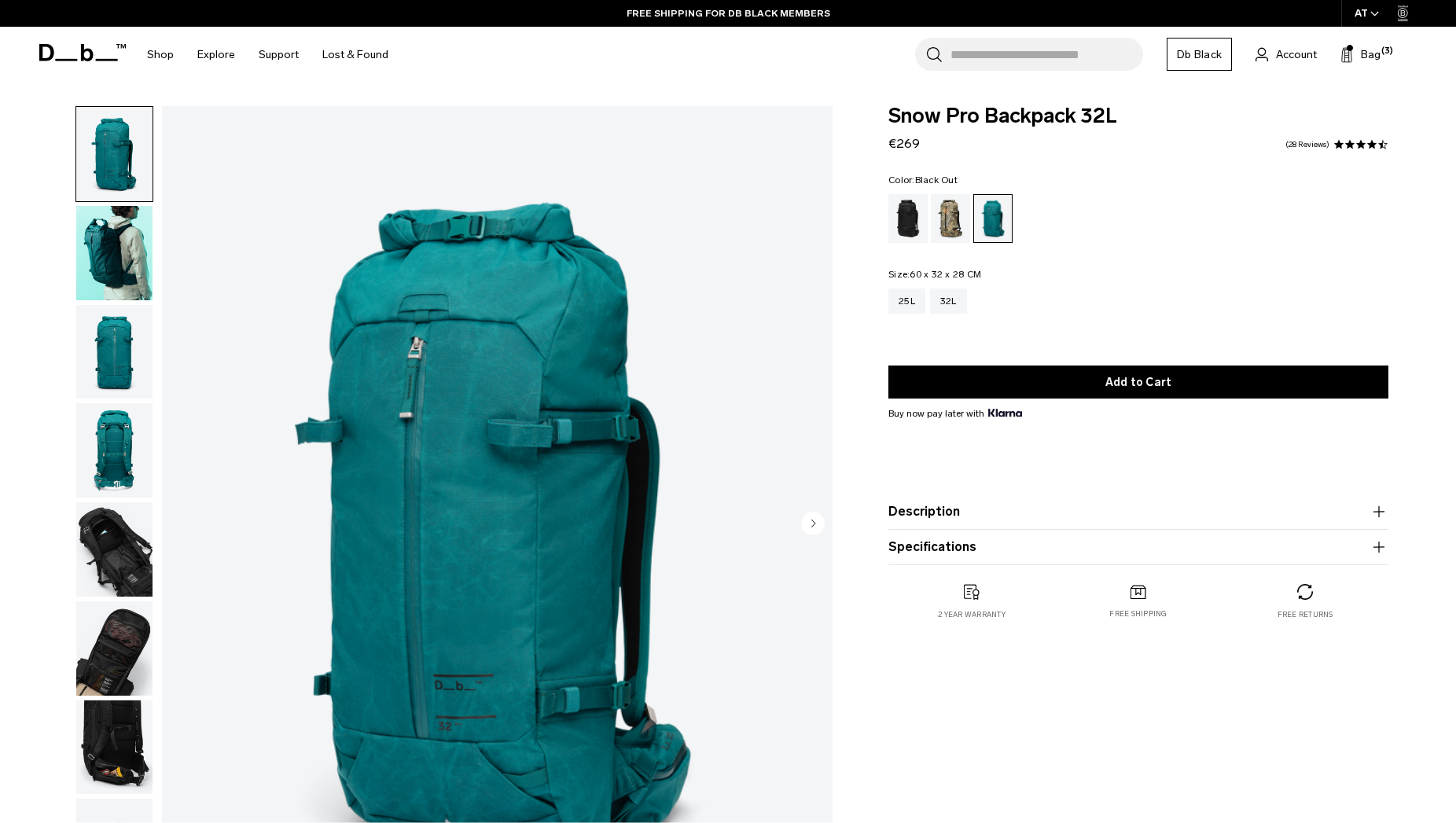
click at [902, 217] on div "Black Out" at bounding box center [908, 218] width 40 height 48
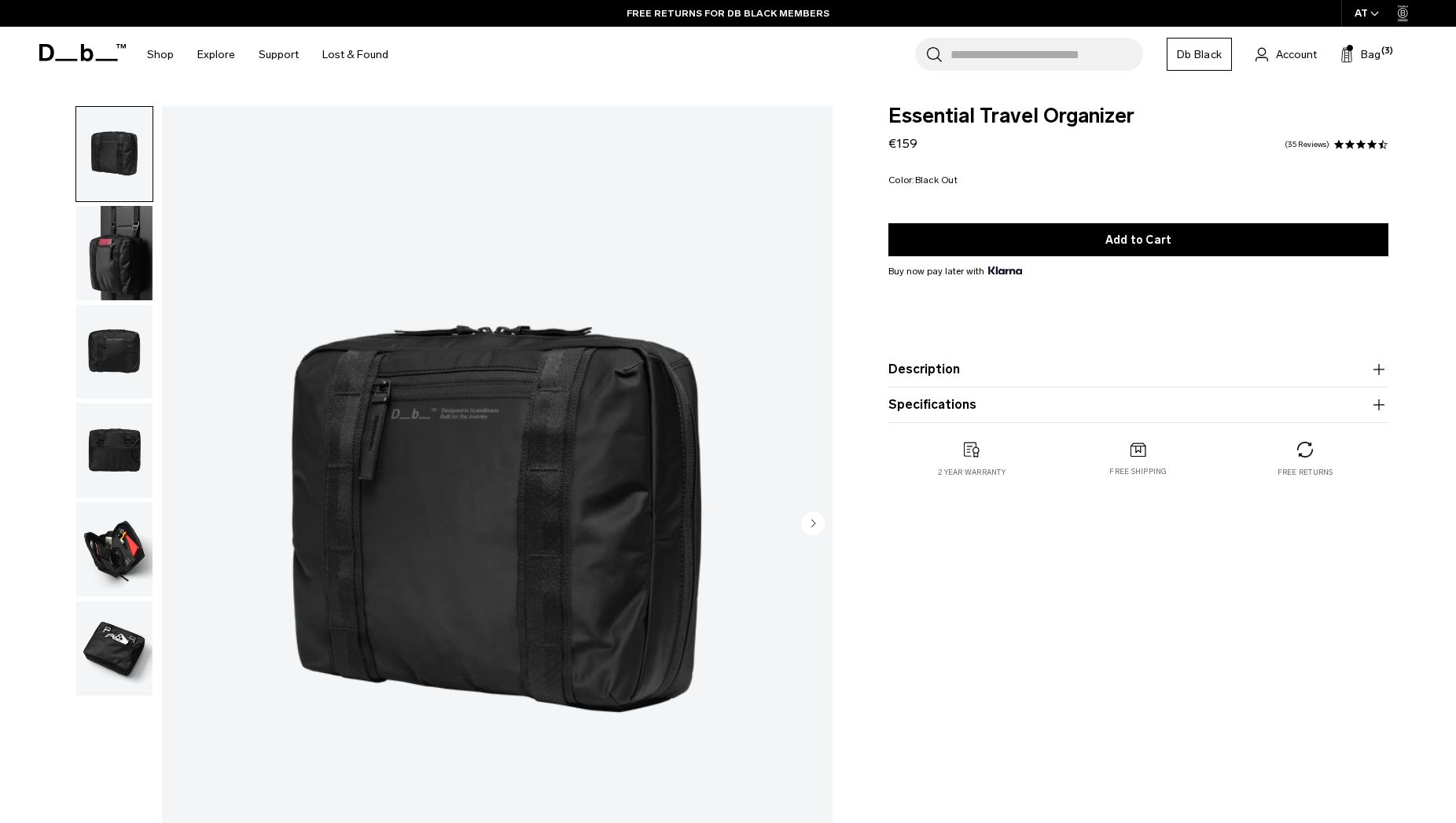
click at [96, 249] on img "button" at bounding box center [114, 253] width 76 height 94
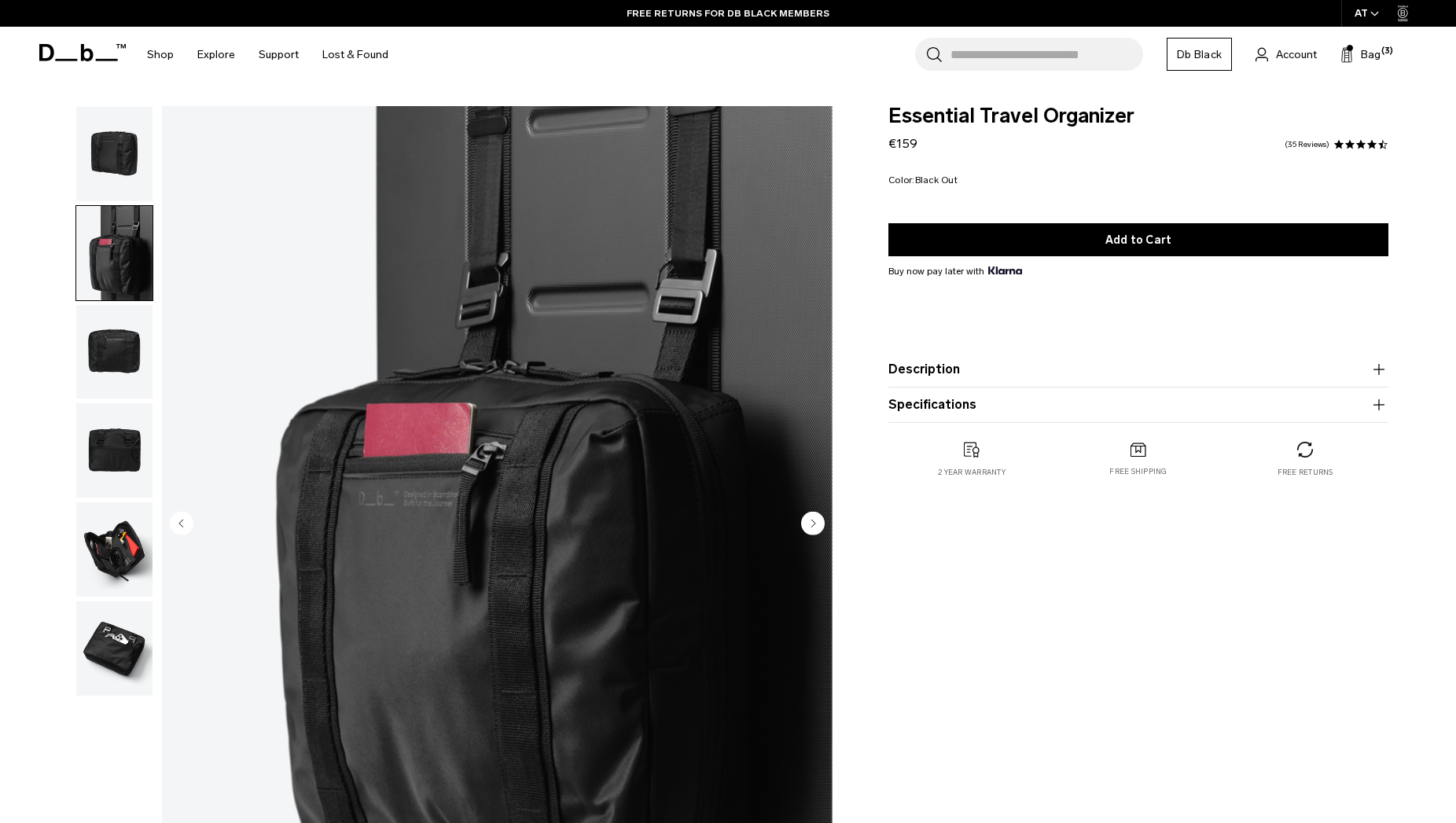
click at [109, 319] on img "button" at bounding box center [114, 352] width 76 height 94
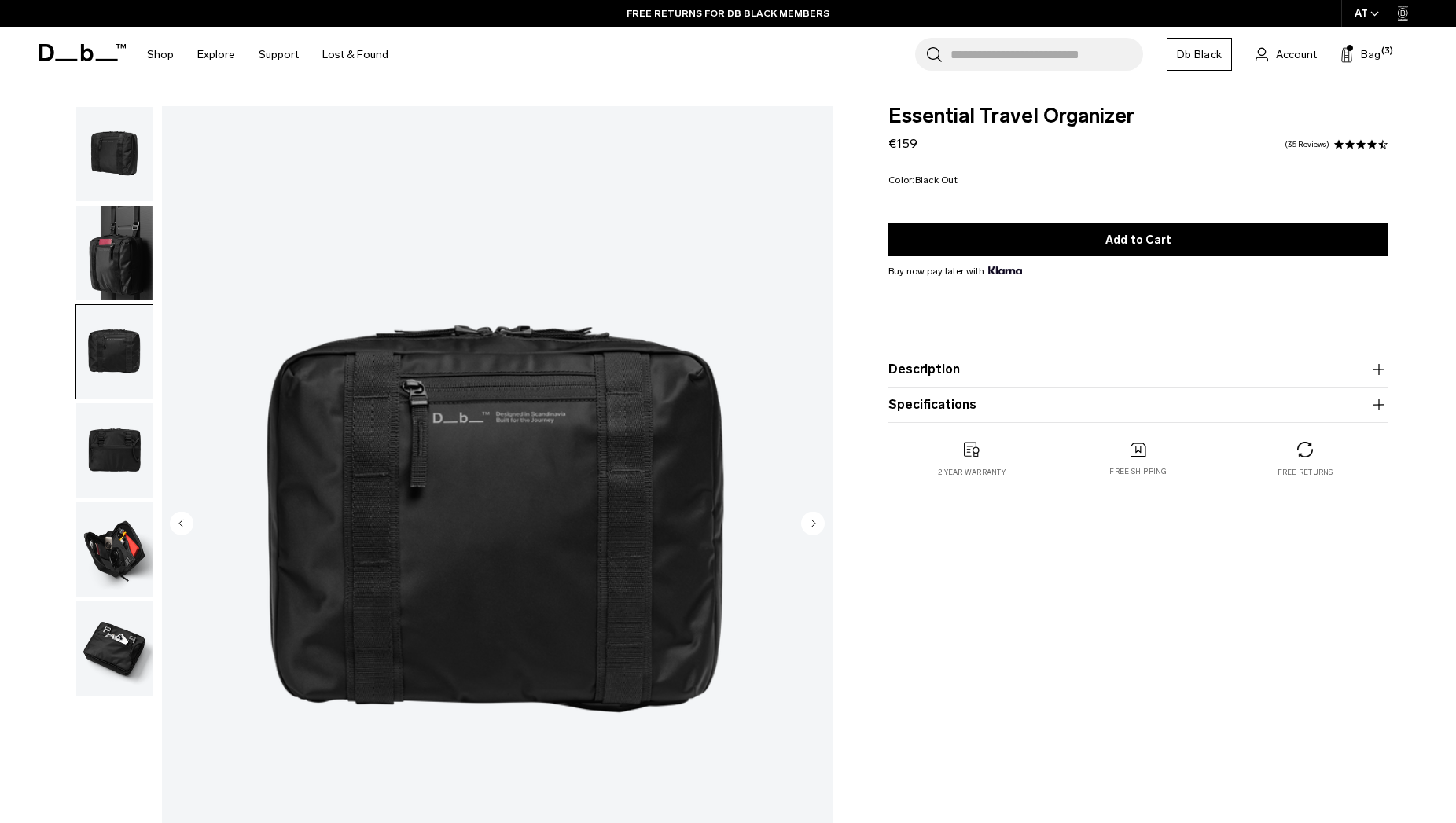
click at [110, 503] on img "button" at bounding box center [114, 549] width 76 height 94
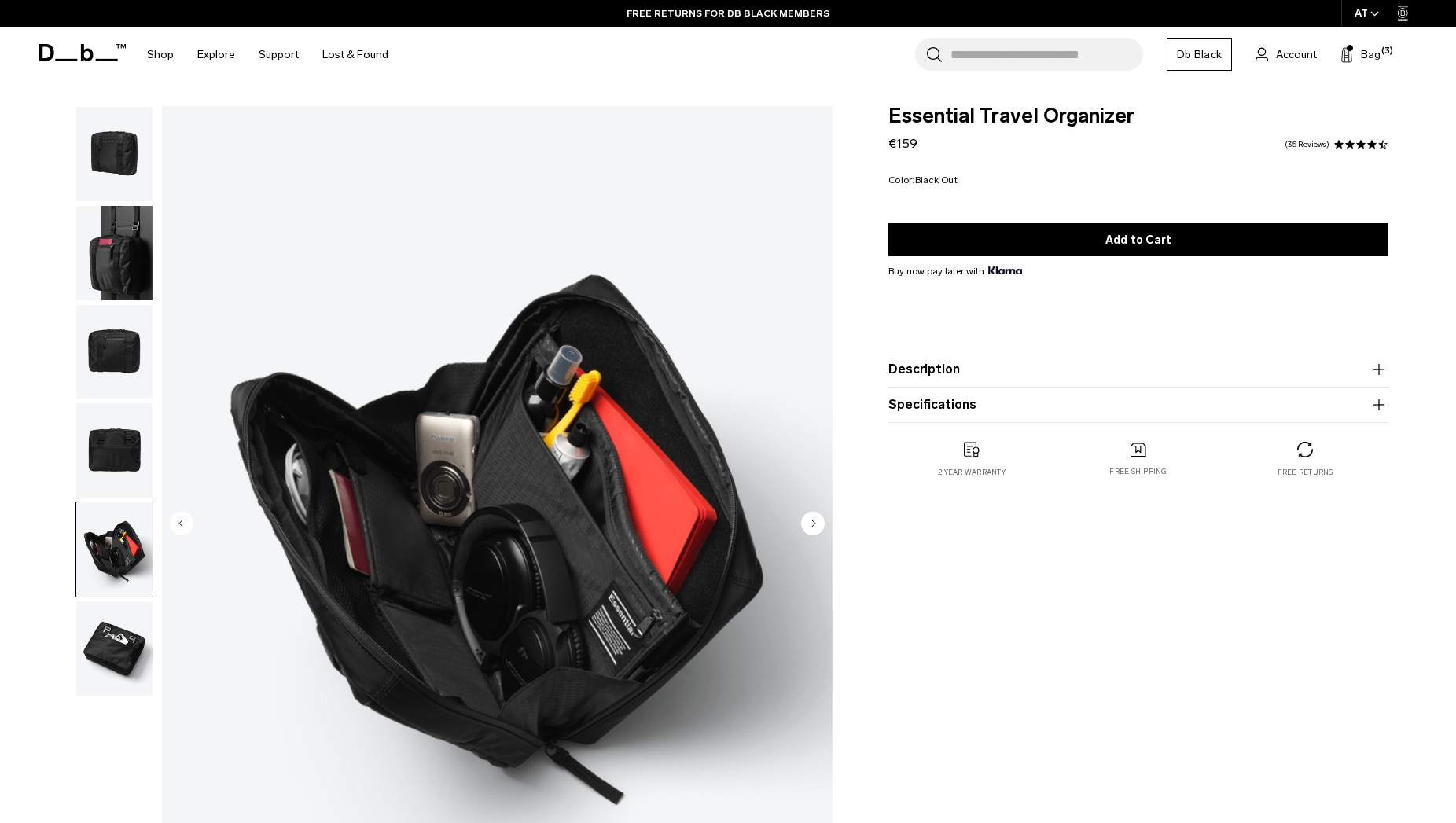
click at [101, 404] on img "button" at bounding box center [114, 450] width 76 height 94
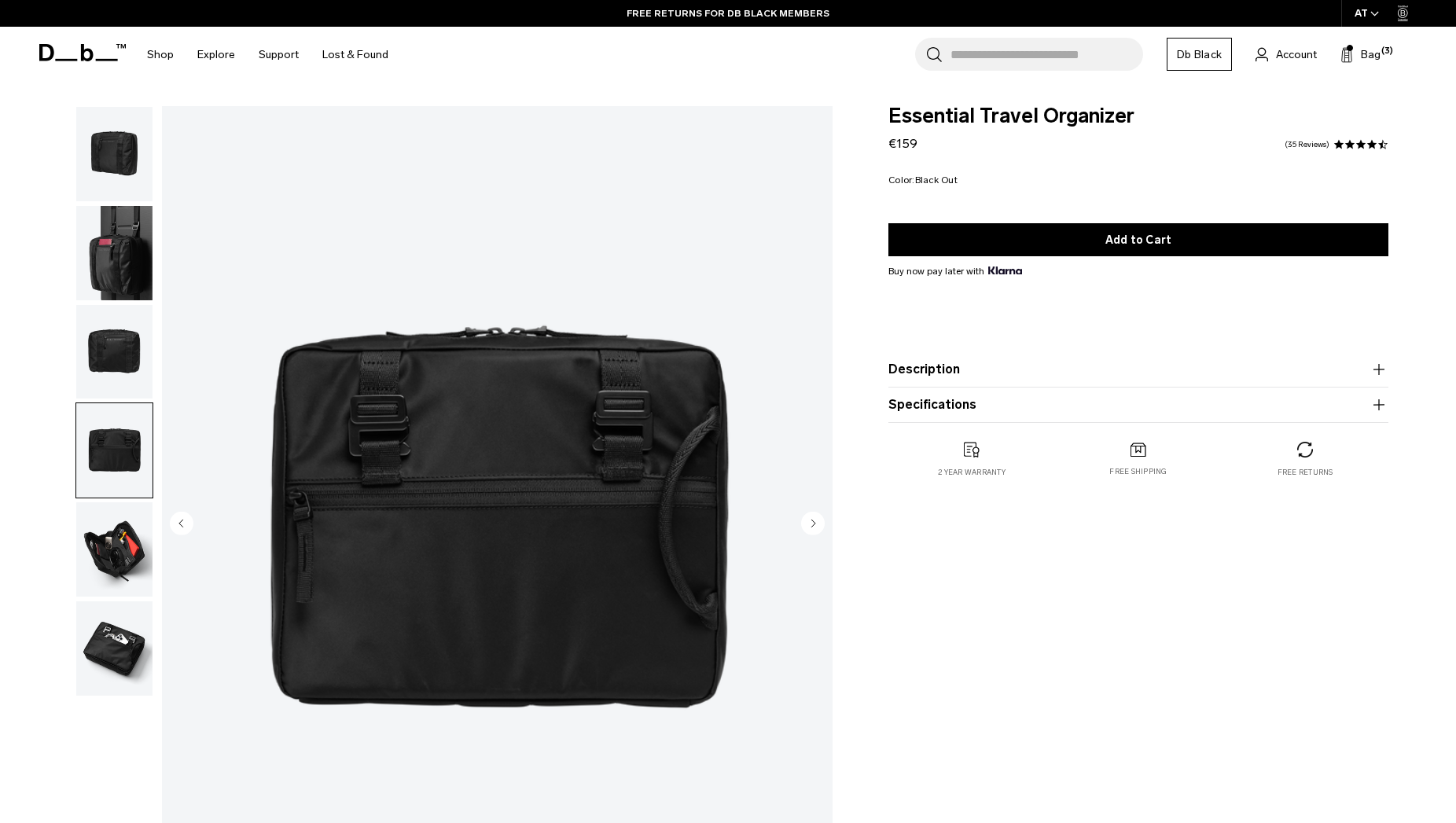
click at [105, 602] on img "button" at bounding box center [114, 649] width 76 height 94
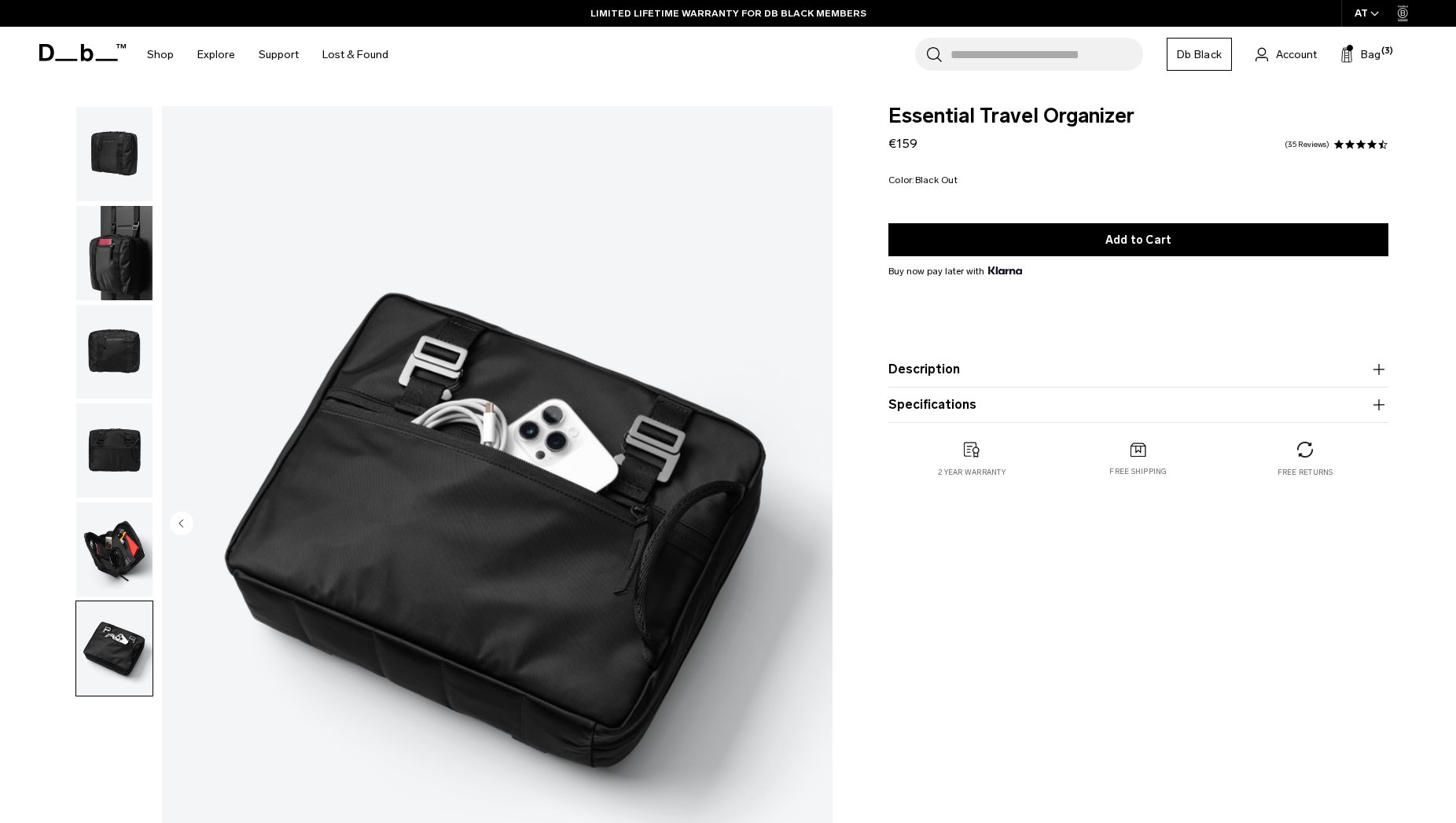
click at [97, 503] on img "button" at bounding box center [114, 549] width 76 height 94
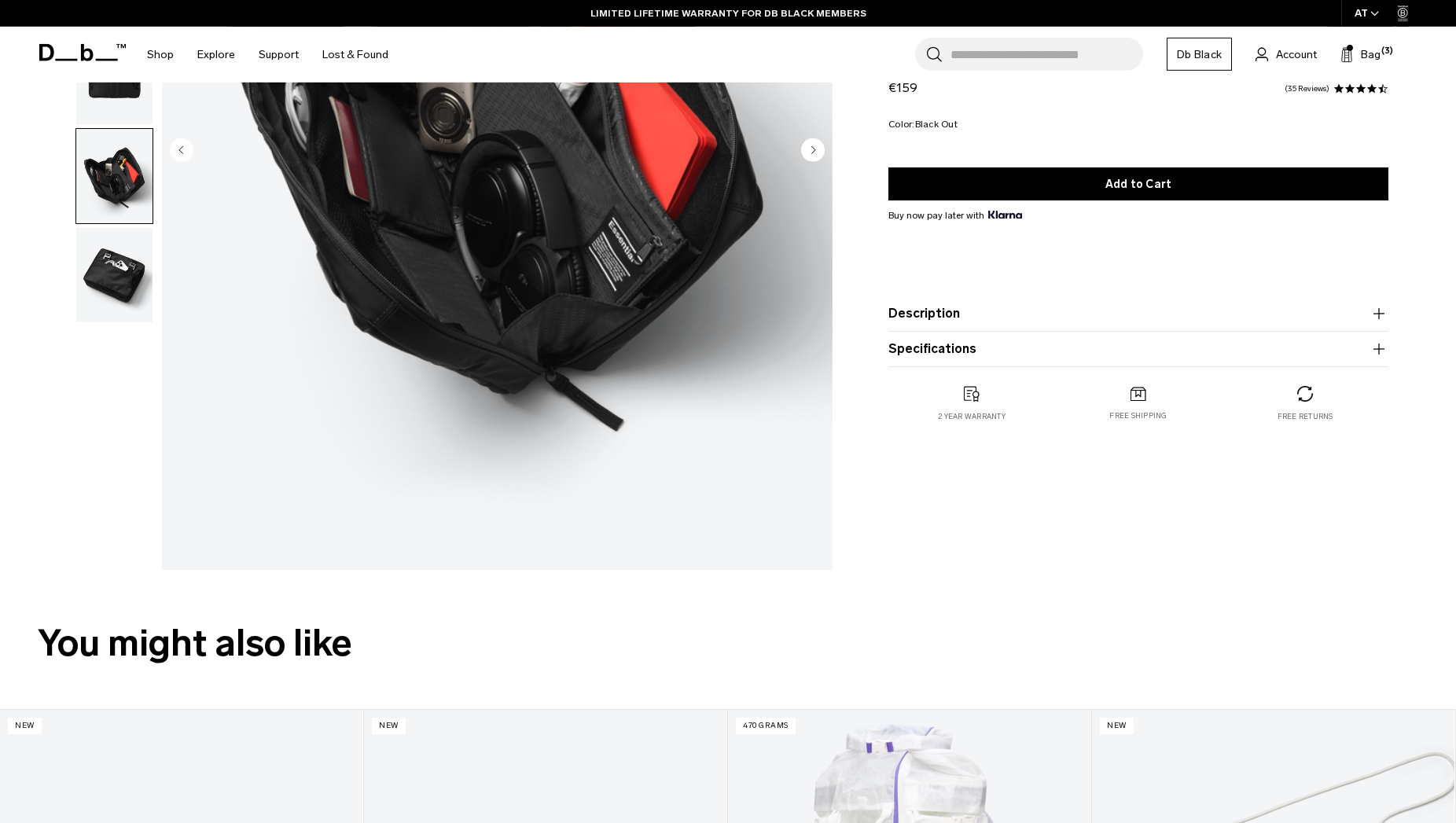
scroll to position [561, 0]
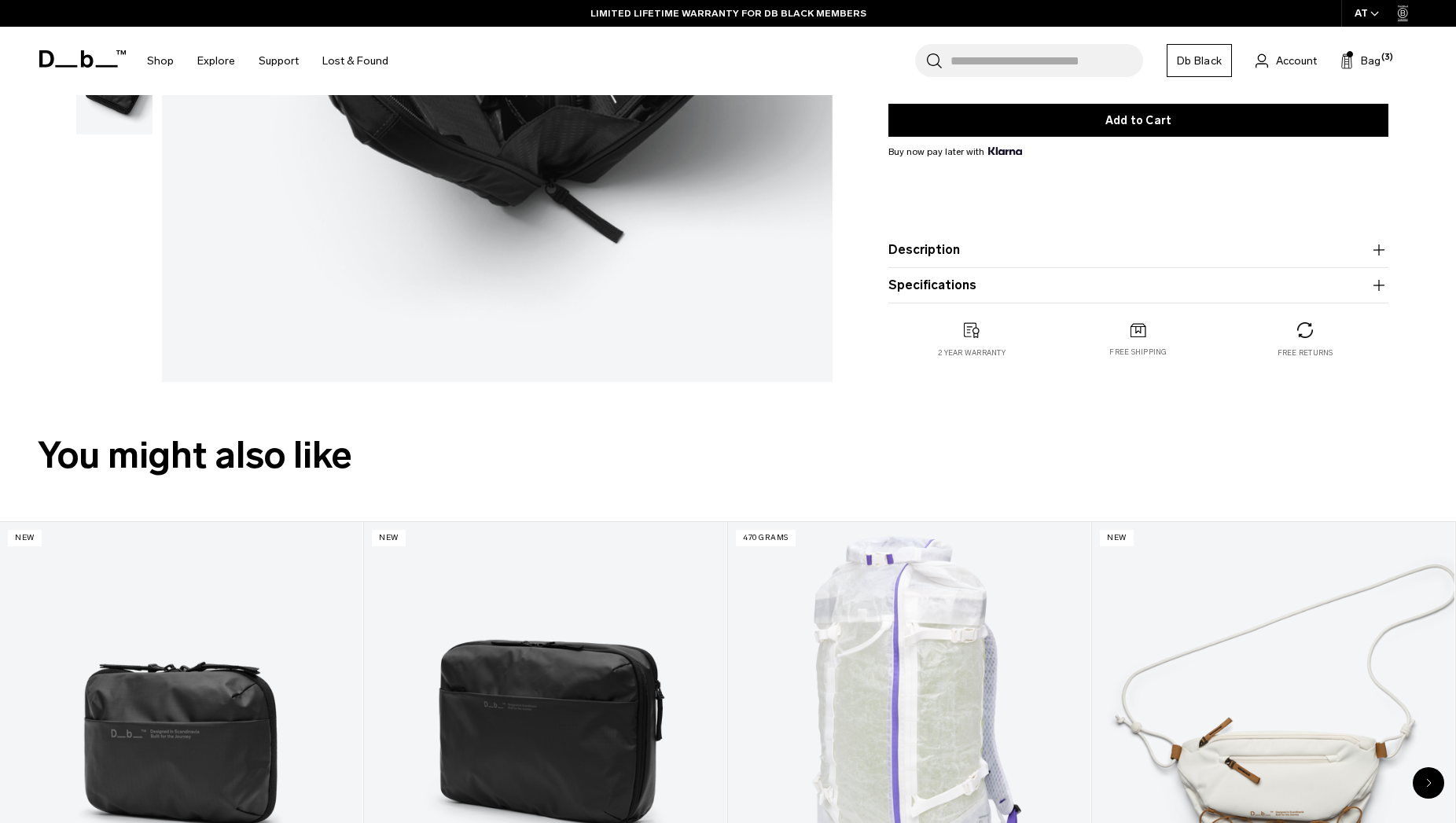
click at [985, 248] on button "Description" at bounding box center [1138, 250] width 500 height 19
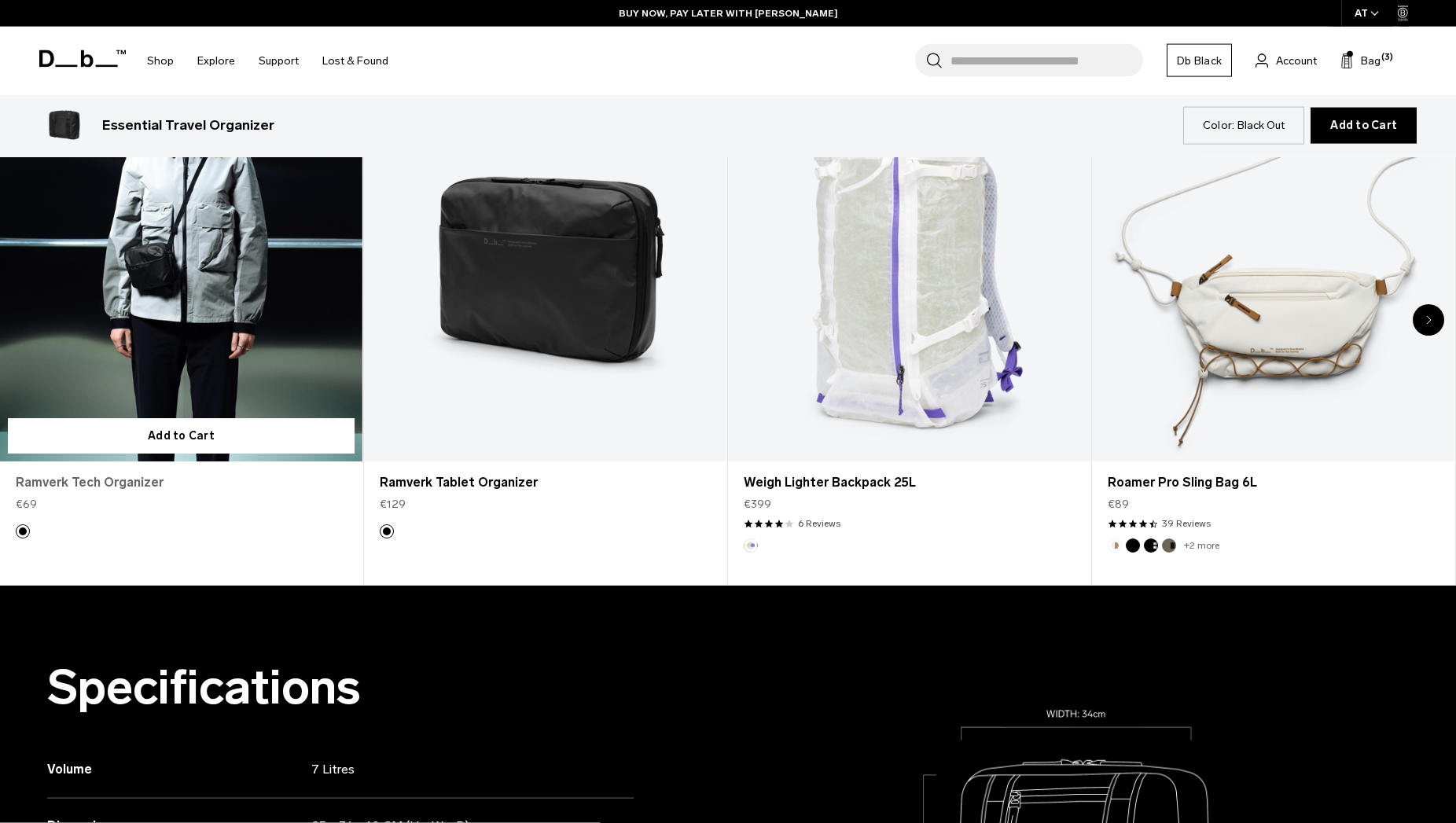
scroll to position [963, 0]
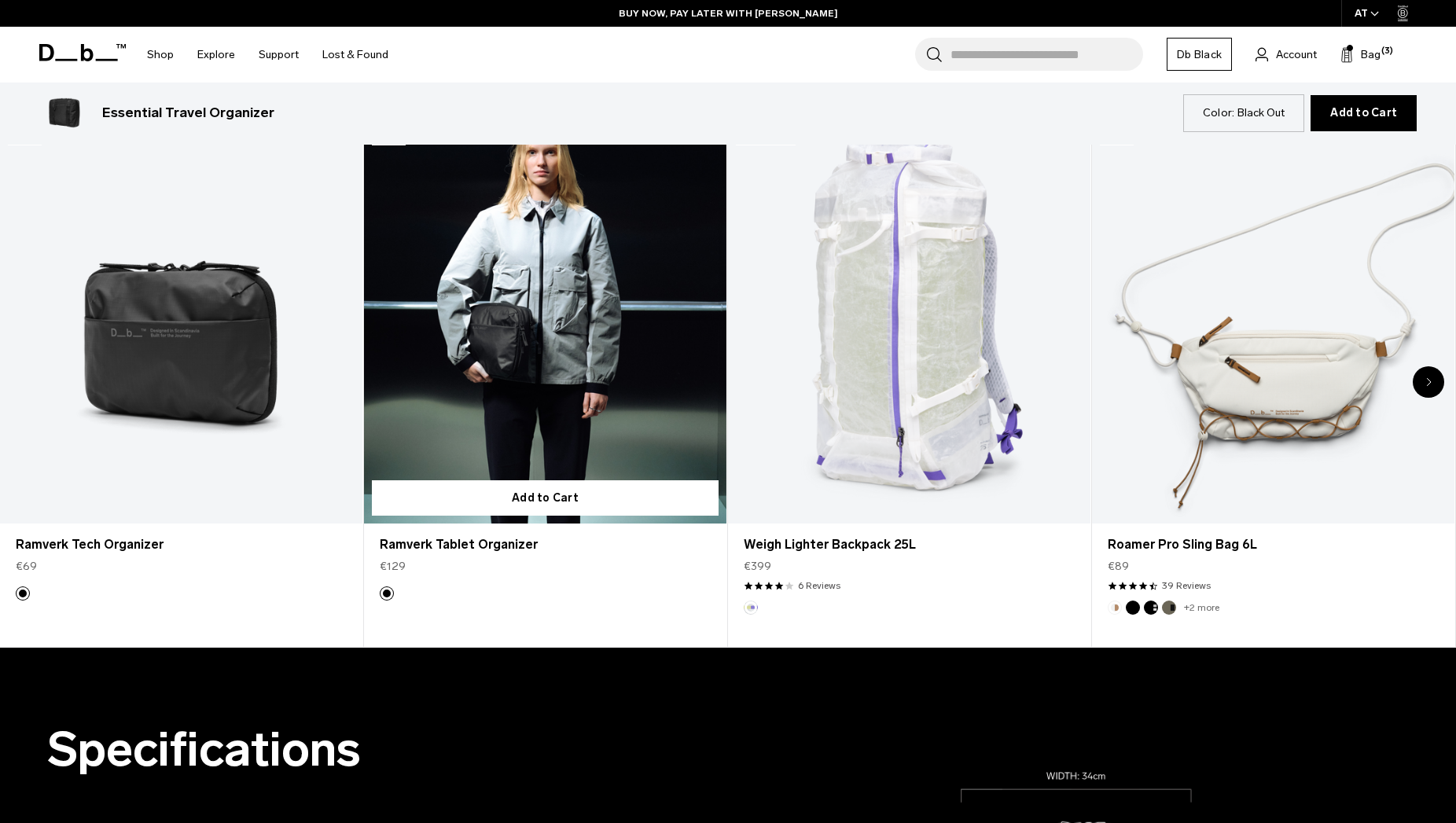
click at [564, 377] on link "Ramverk Tablet Organizer" at bounding box center [545, 323] width 362 height 403
click at [529, 317] on link "Ramverk Tablet Organizer" at bounding box center [545, 323] width 362 height 403
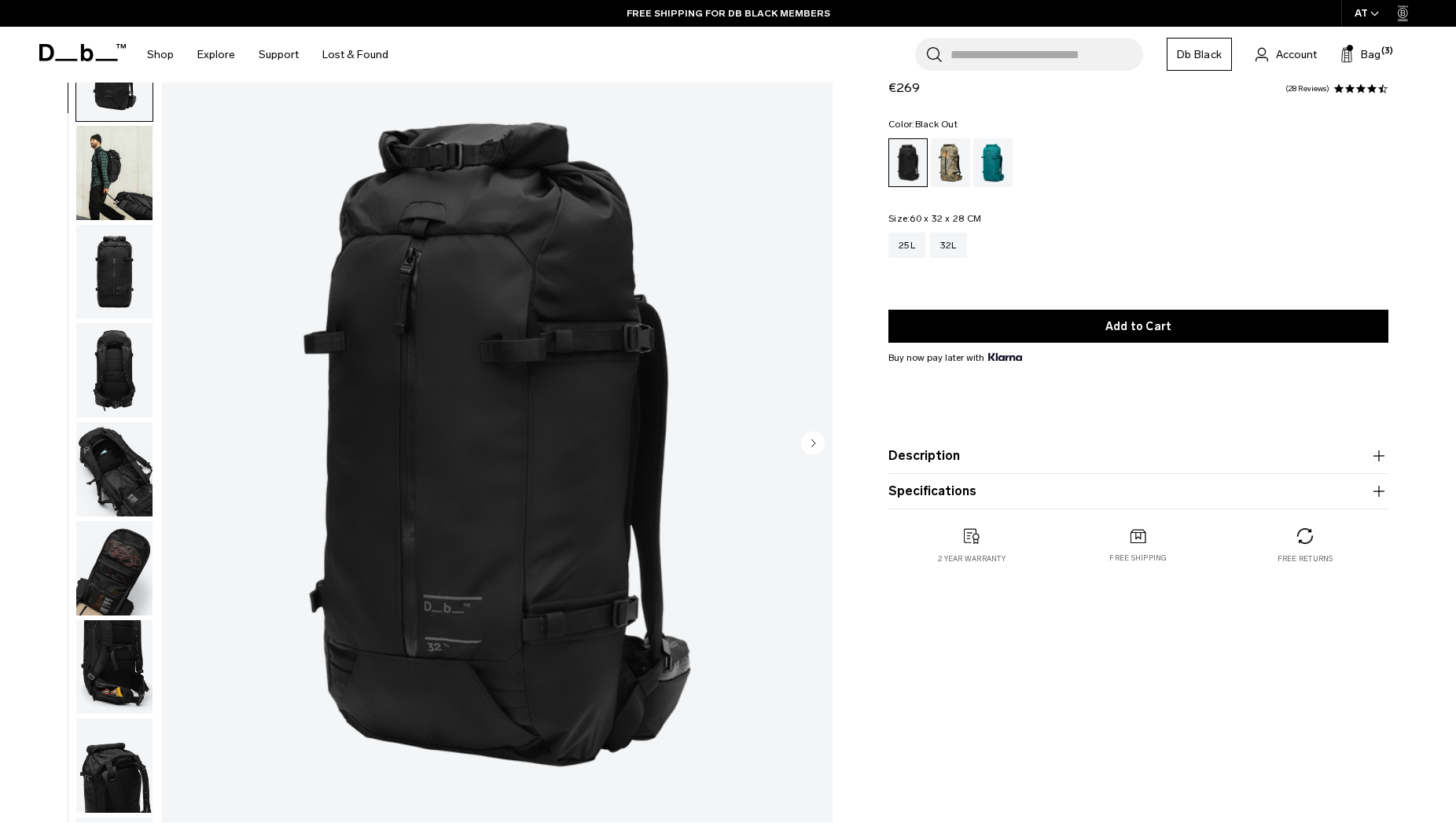
scroll to position [66, 0]
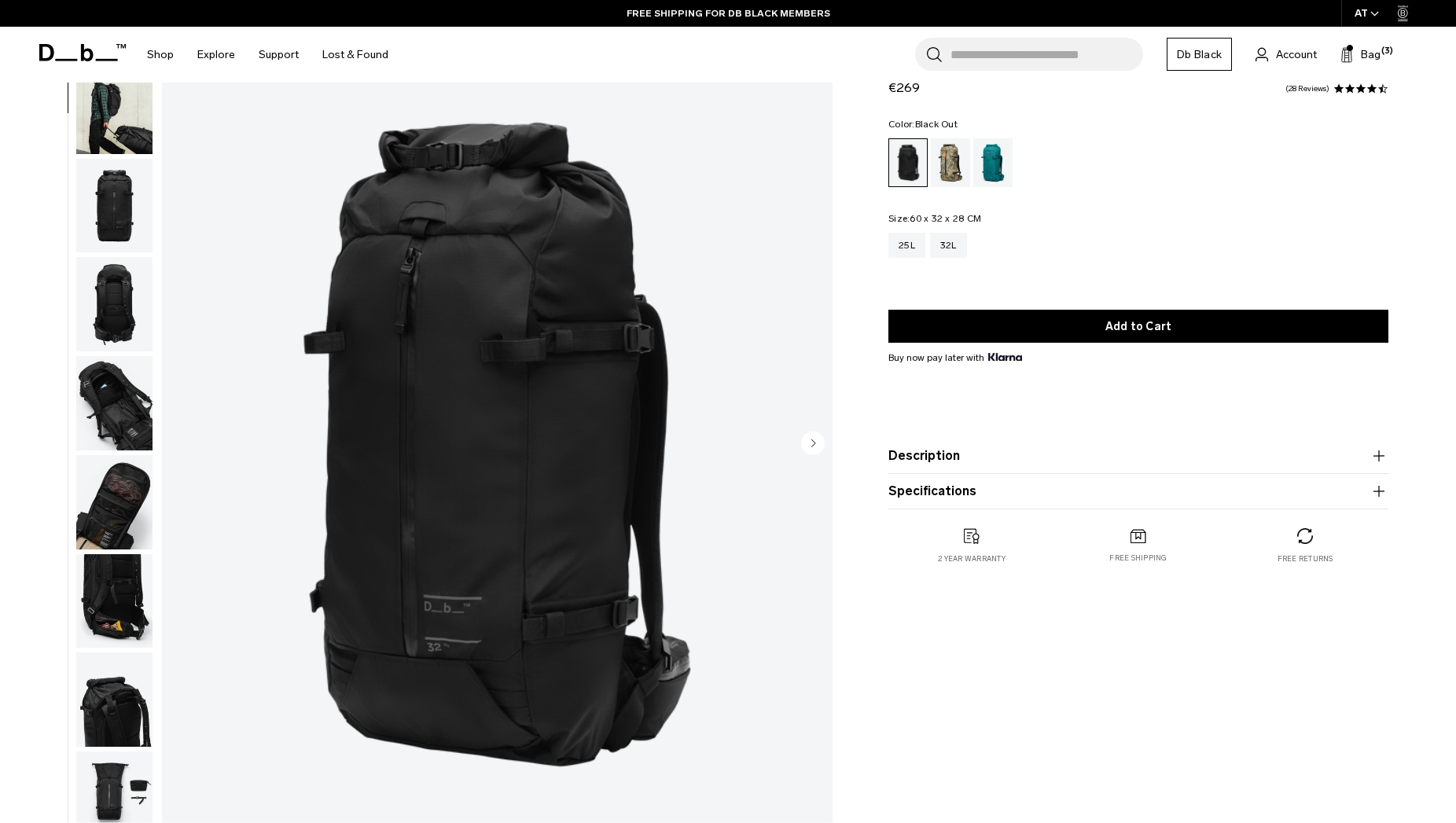
click at [132, 752] on img "button" at bounding box center [114, 798] width 76 height 94
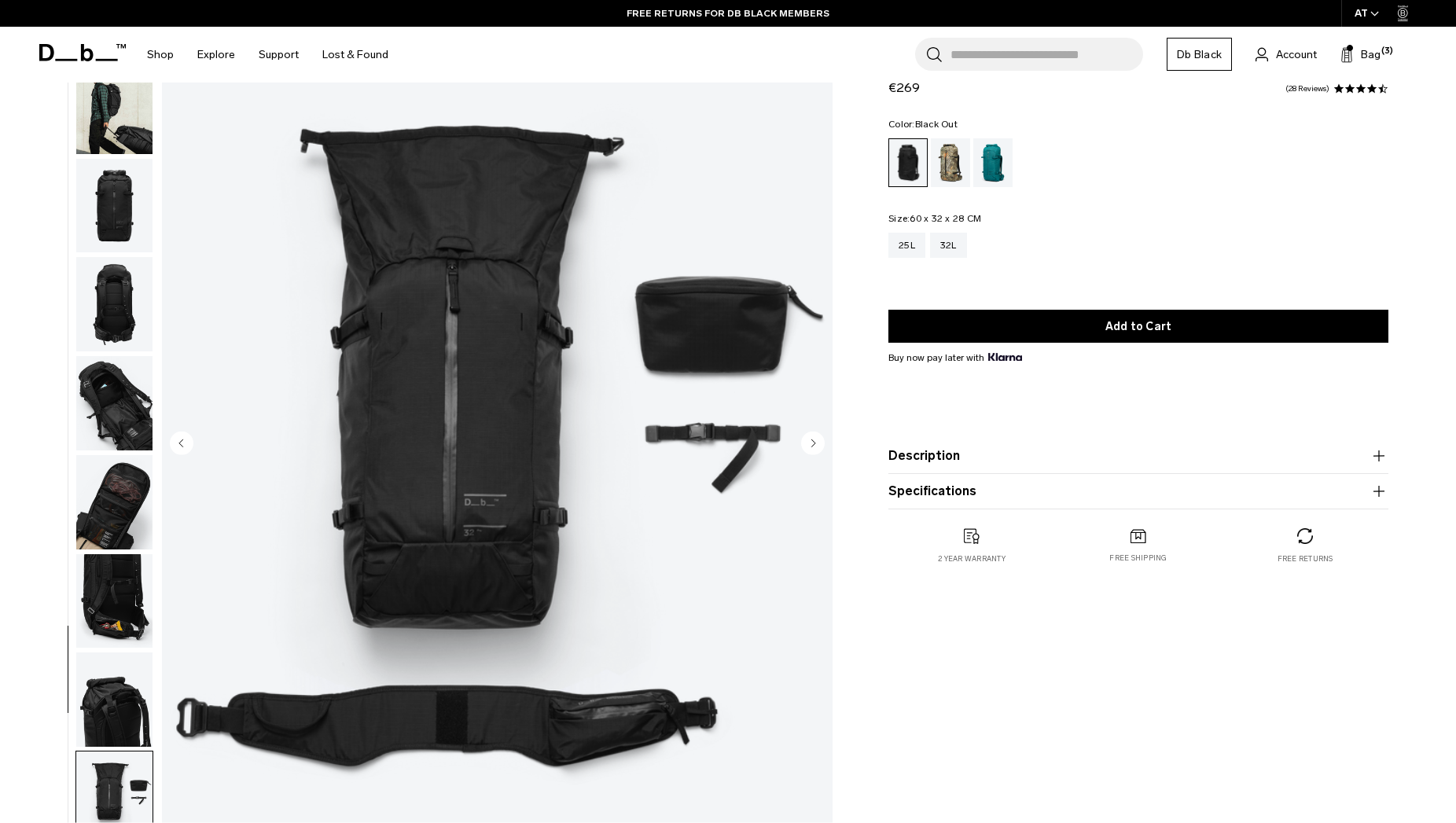
click at [104, 653] on img "button" at bounding box center [114, 699] width 76 height 94
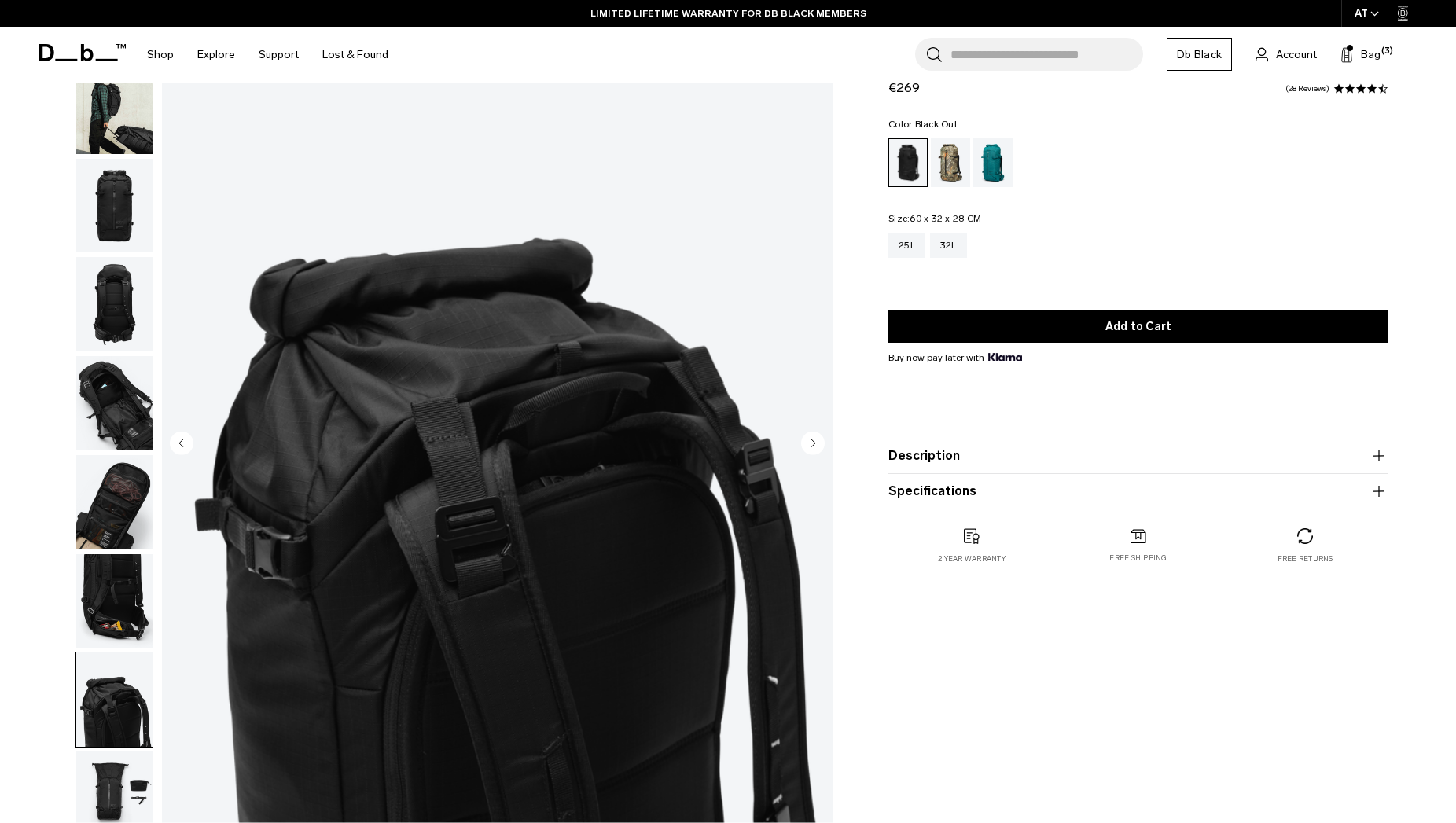
scroll to position [0, 0]
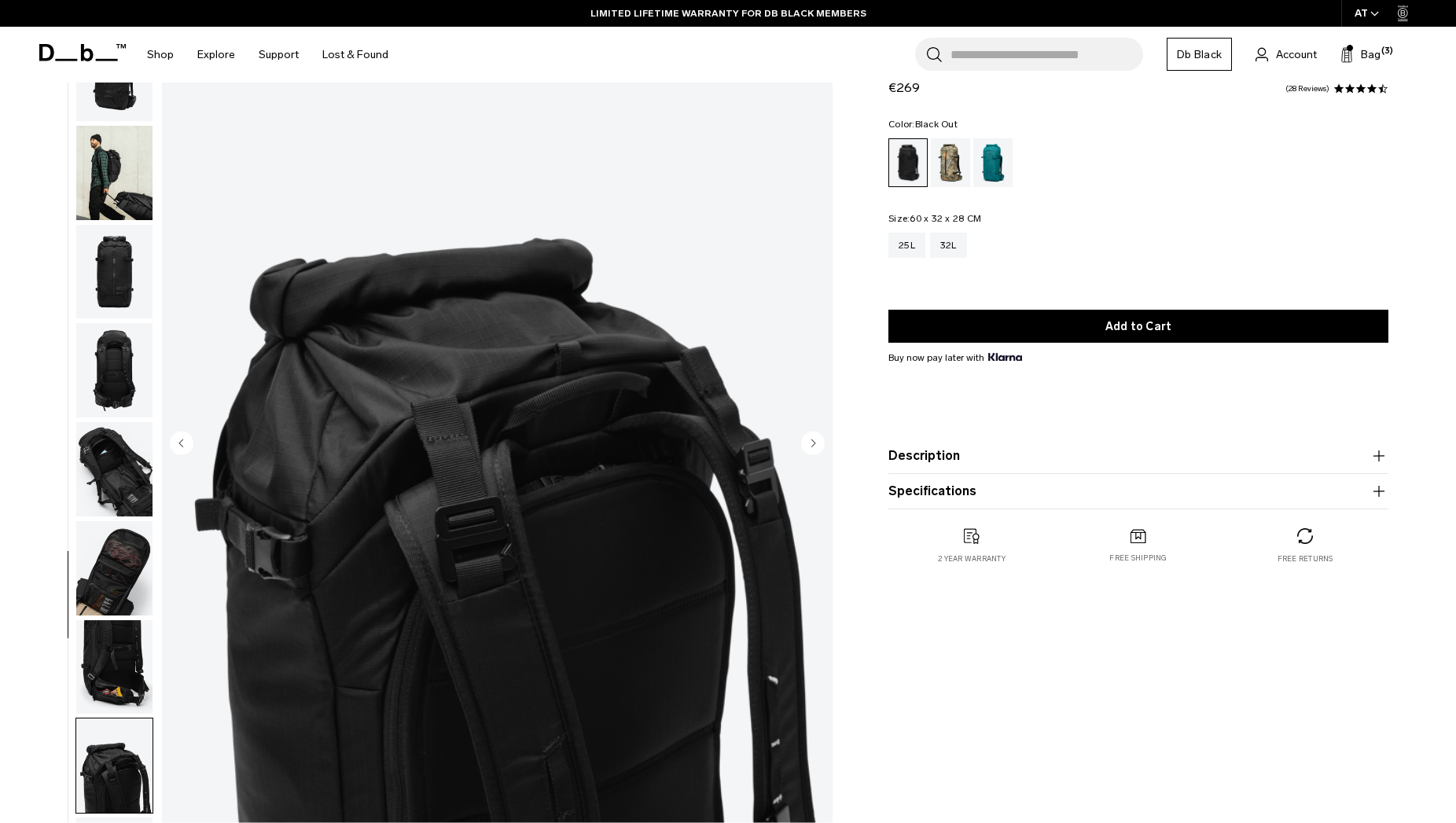
click at [100, 333] on img "button" at bounding box center [114, 370] width 76 height 94
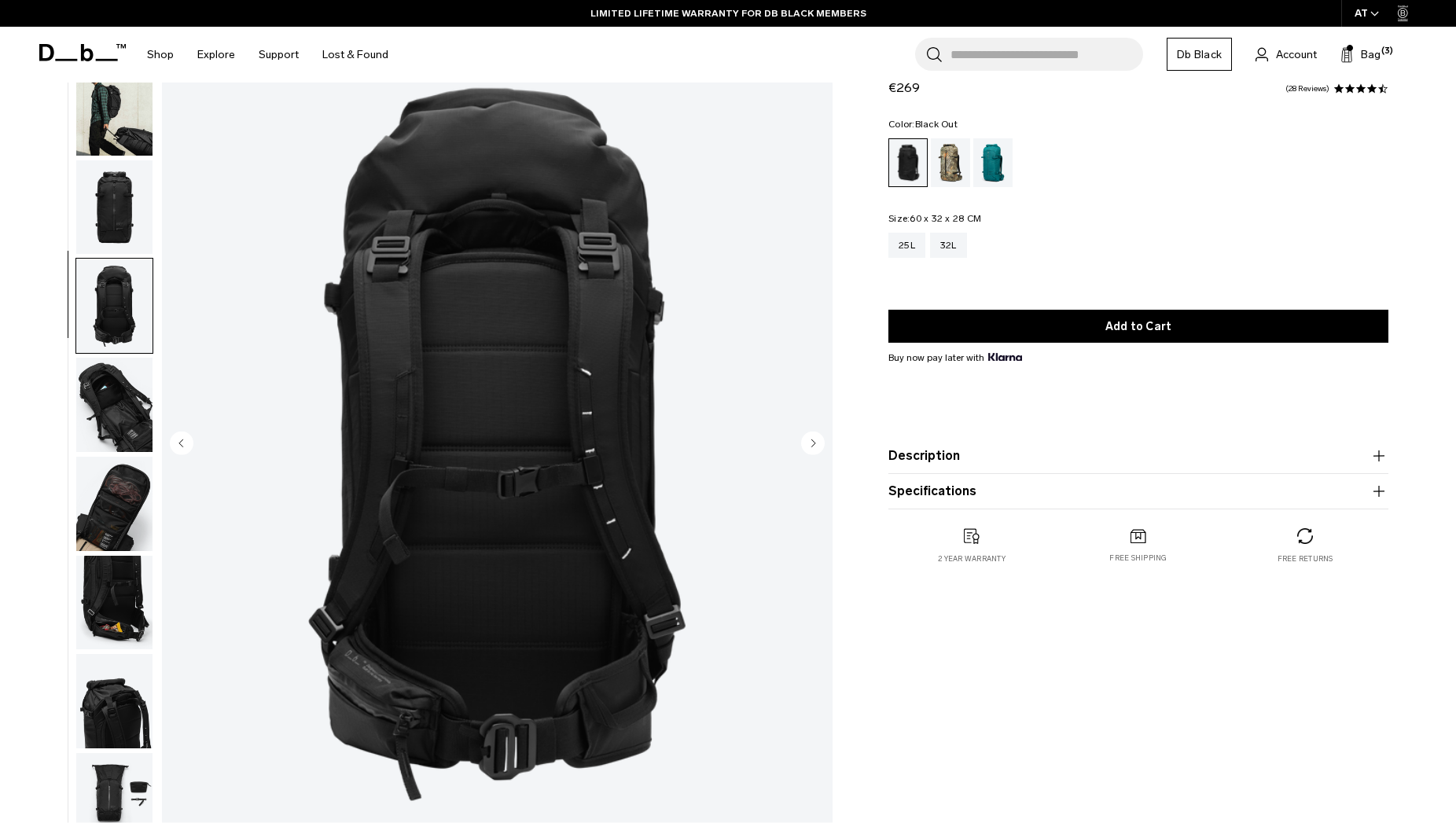
scroll to position [66, 0]
click at [96, 168] on img "button" at bounding box center [114, 205] width 76 height 94
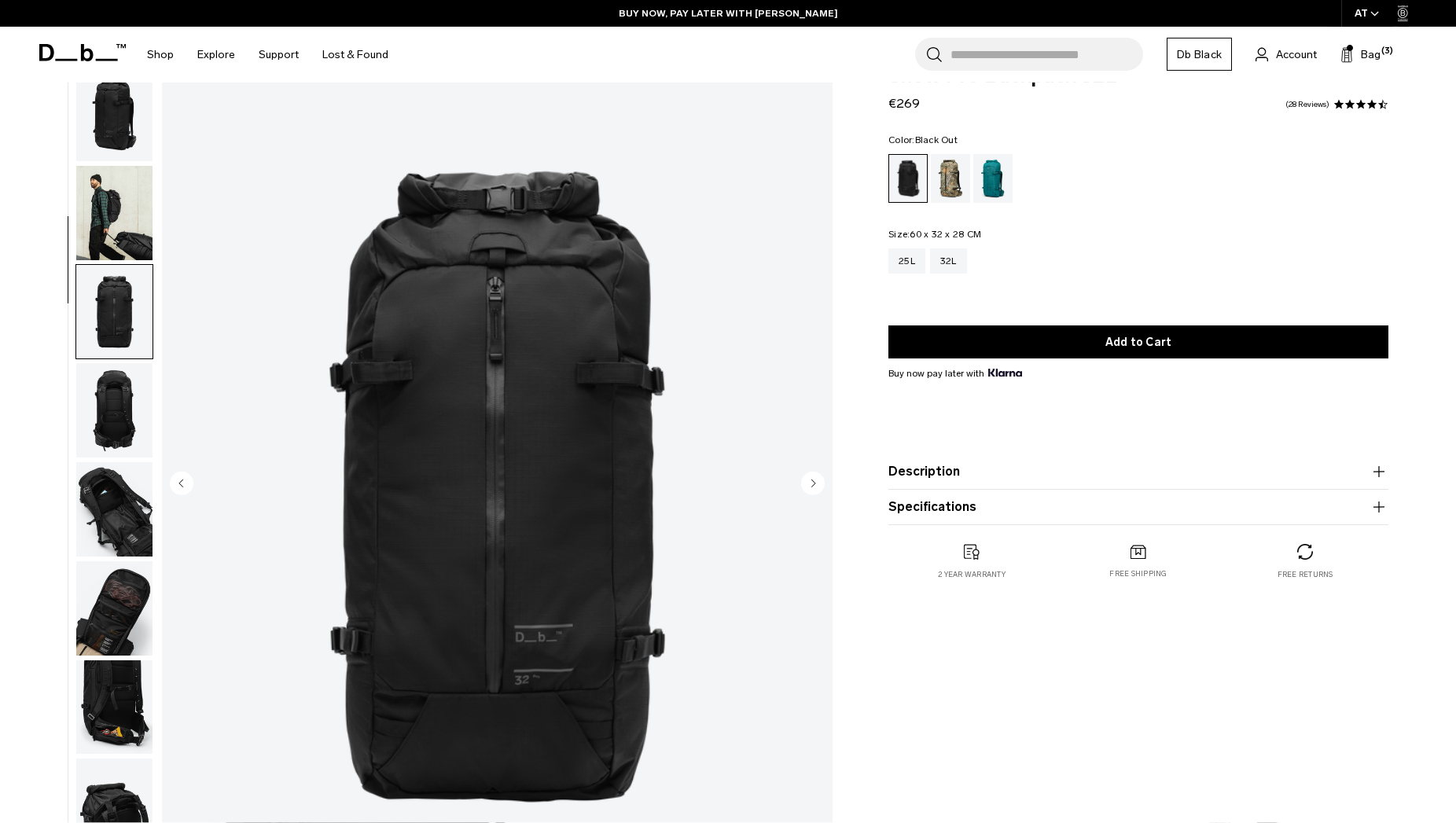
scroll to position [0, 0]
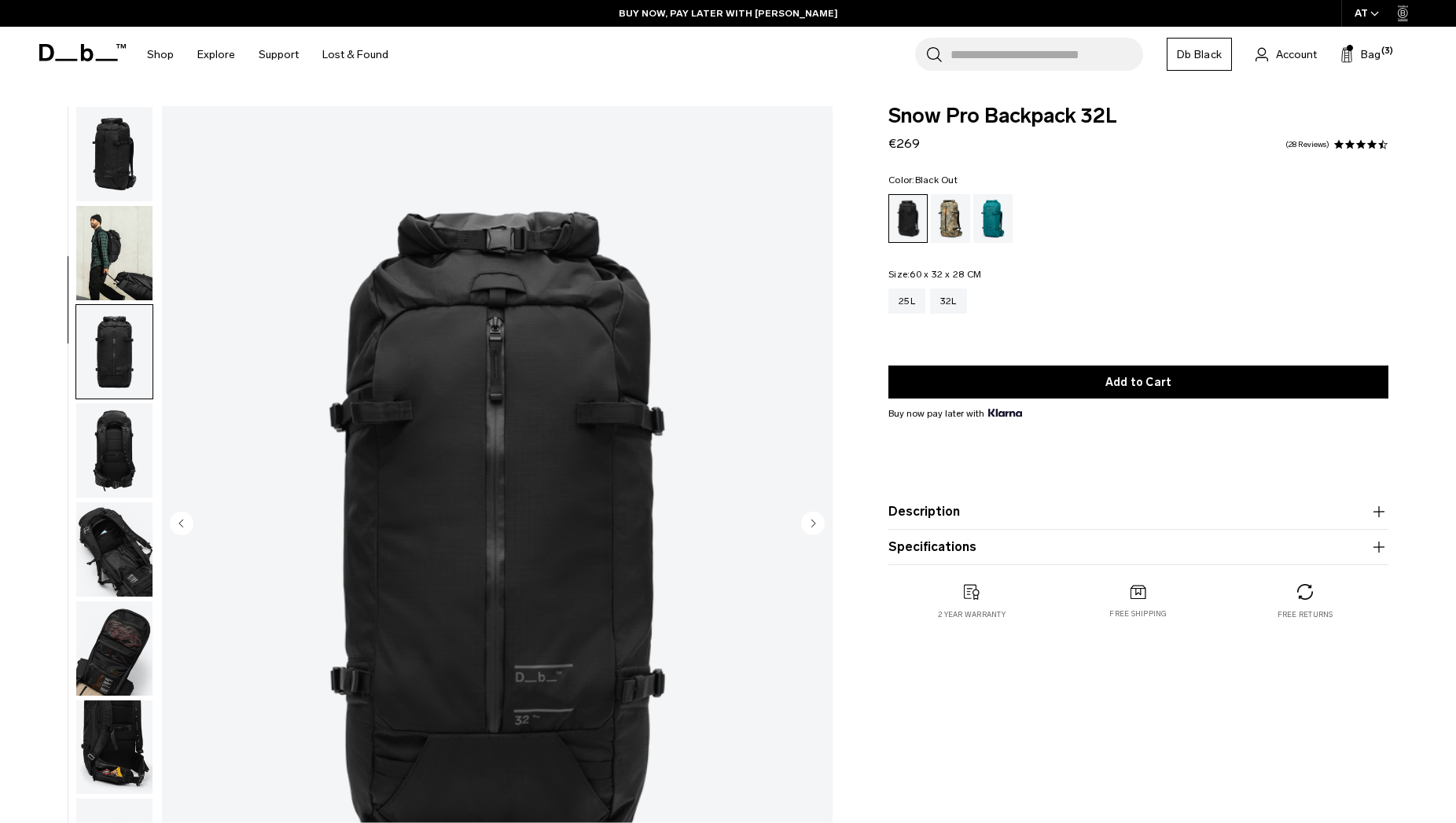
click at [102, 232] on img "button" at bounding box center [114, 253] width 76 height 94
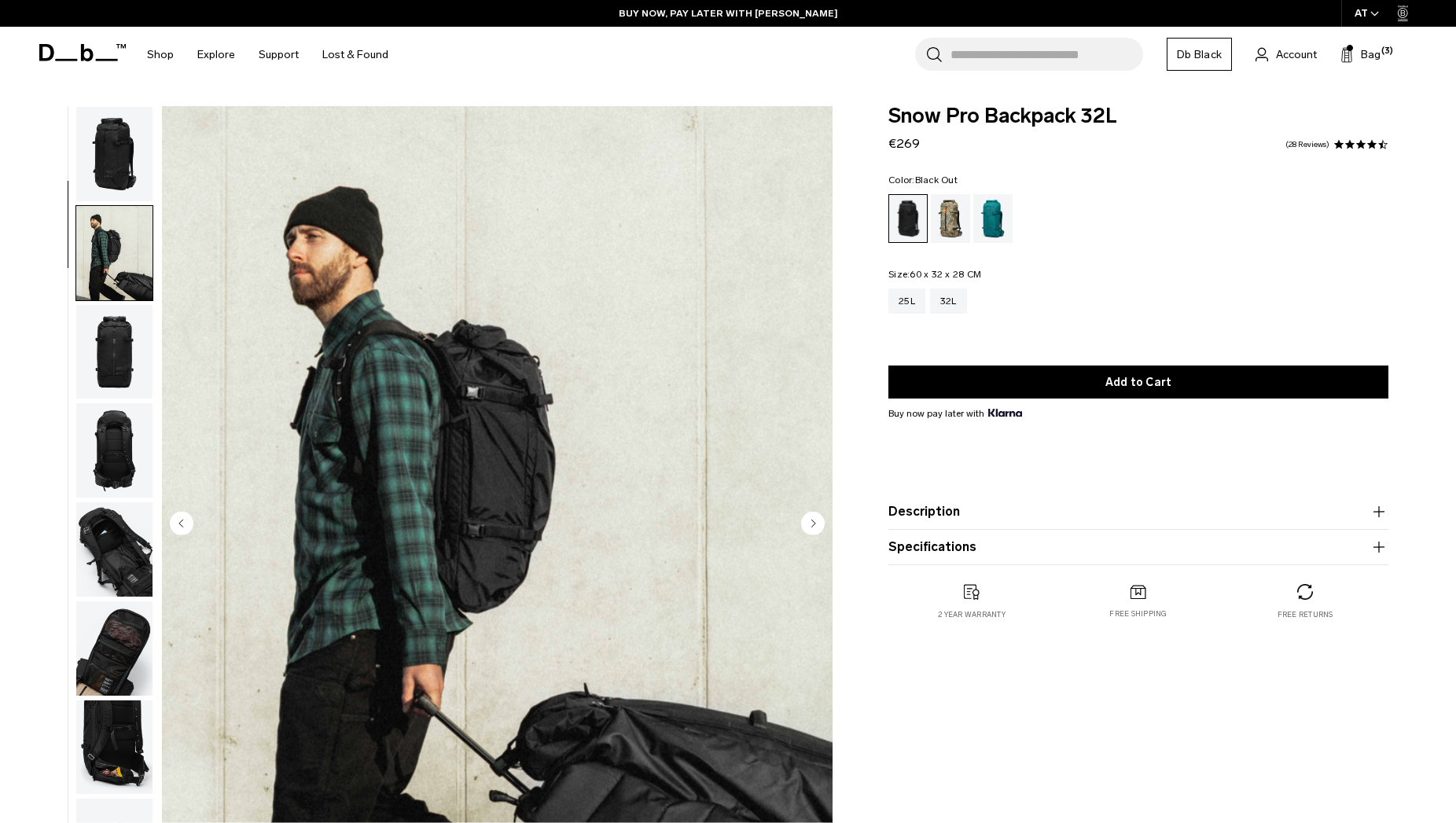
click at [103, 147] on img "button" at bounding box center [114, 154] width 76 height 94
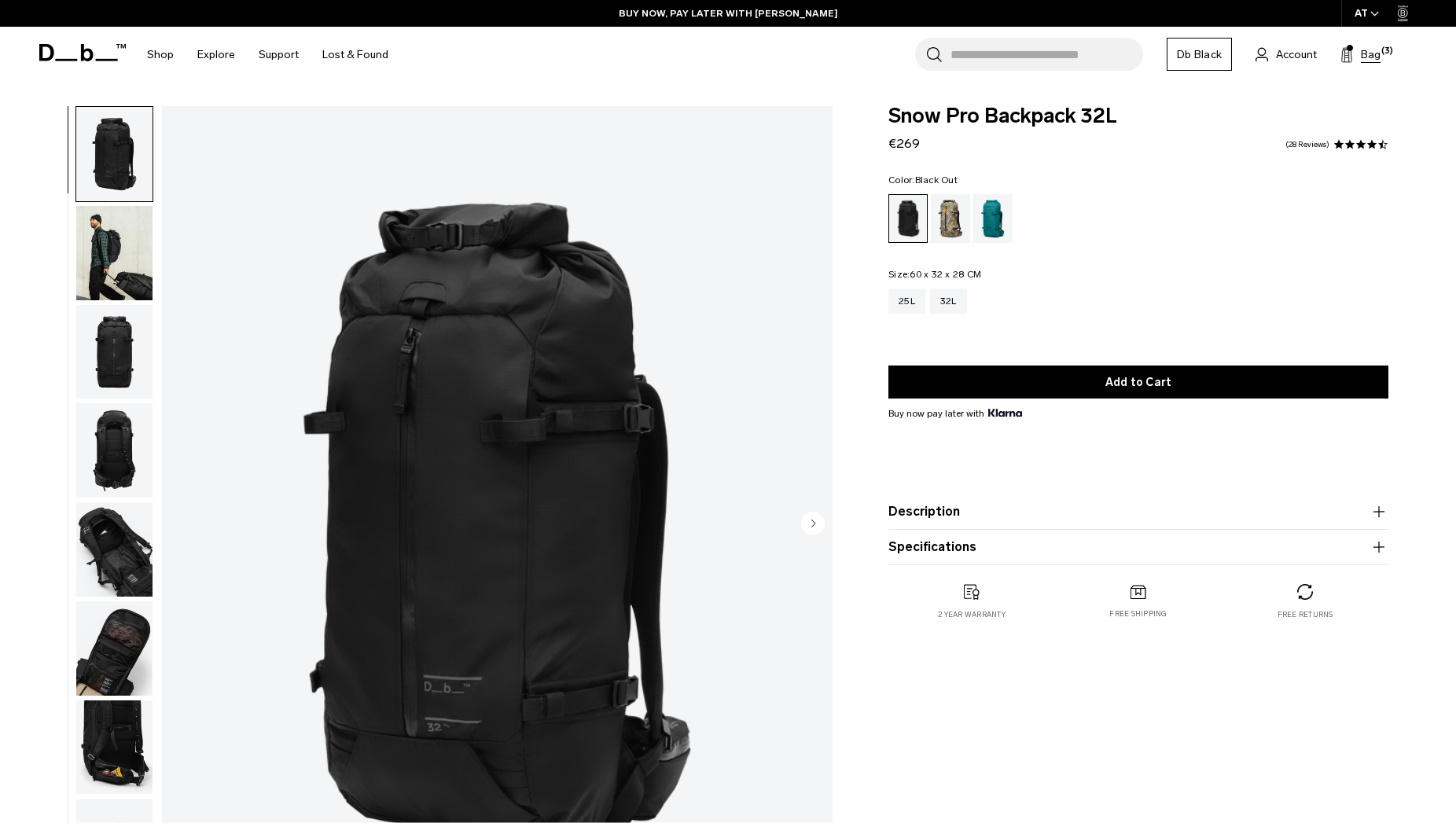
click at [1373, 54] on span "Bag" at bounding box center [1370, 55] width 20 height 17
